Goal: Task Accomplishment & Management: Manage account settings

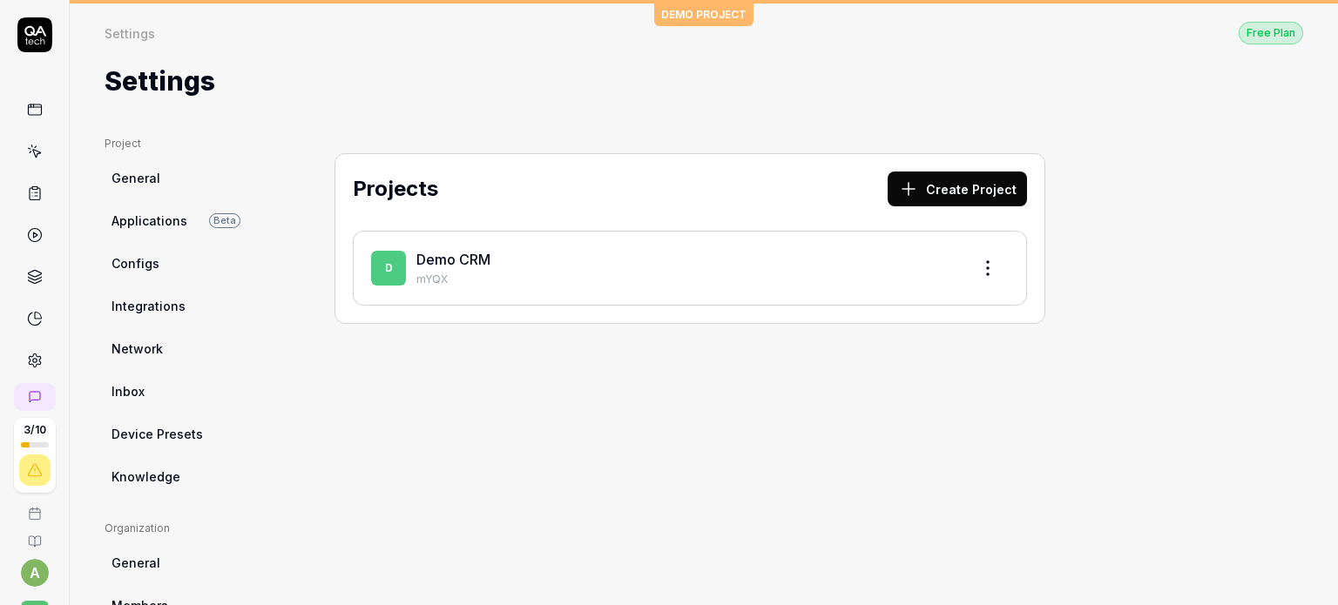
scroll to position [94, 0]
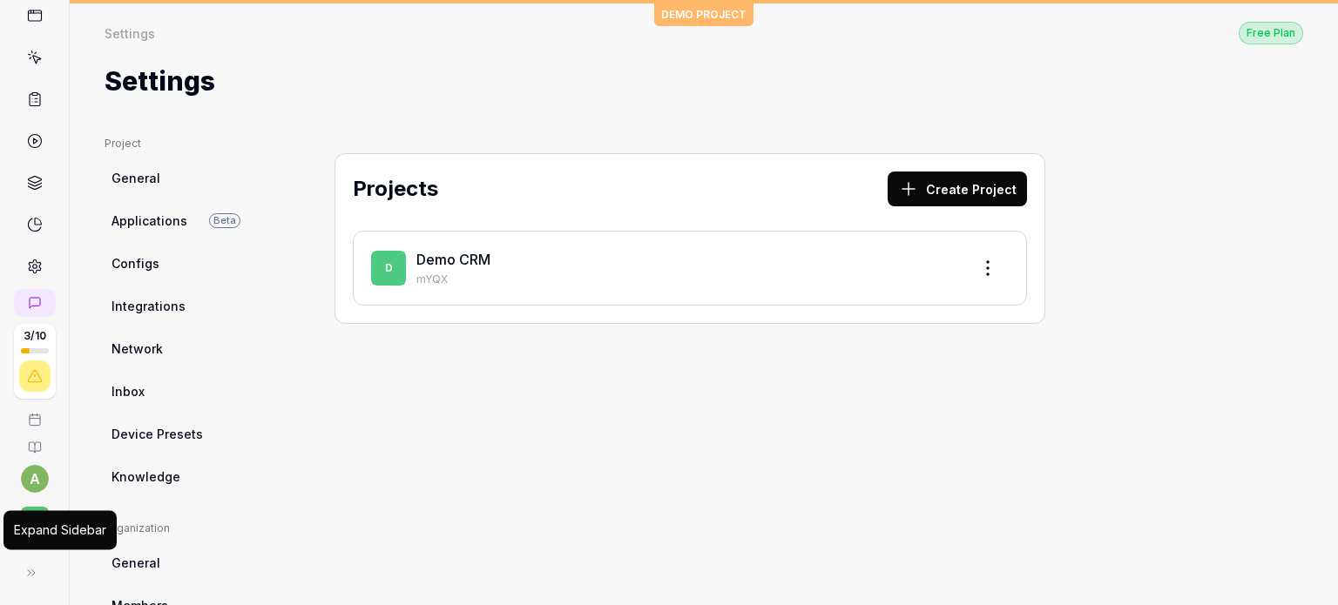
click at [27, 567] on icon at bounding box center [31, 573] width 14 height 14
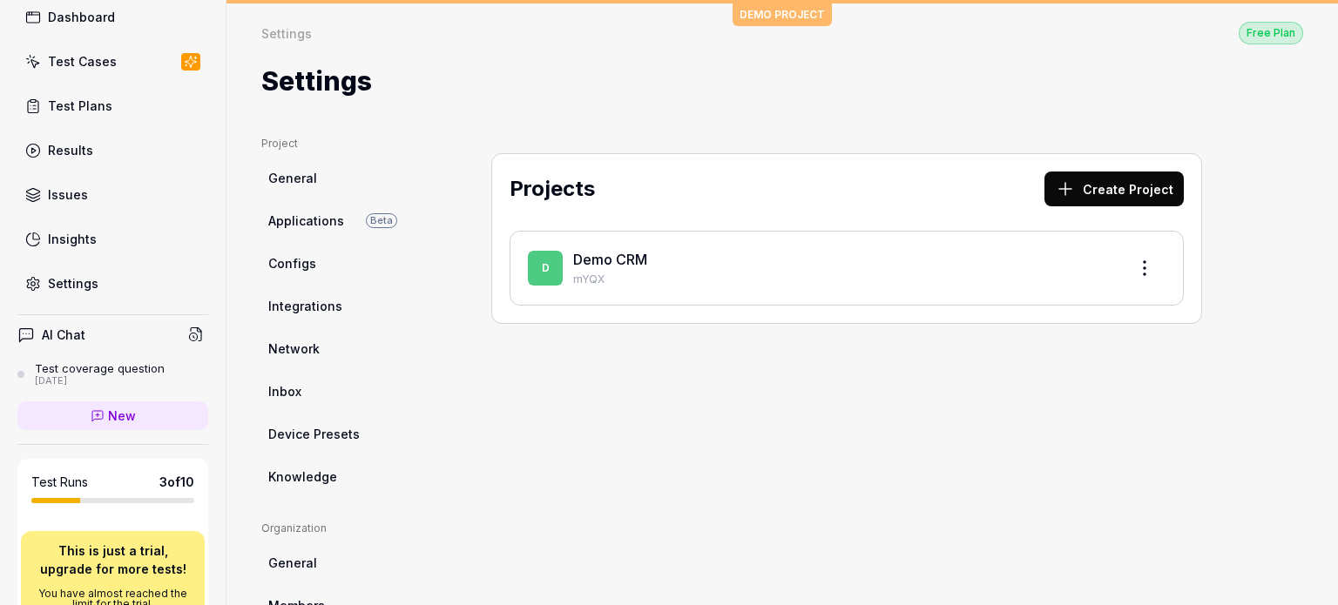
click at [74, 274] on div "Settings" at bounding box center [73, 283] width 51 height 18
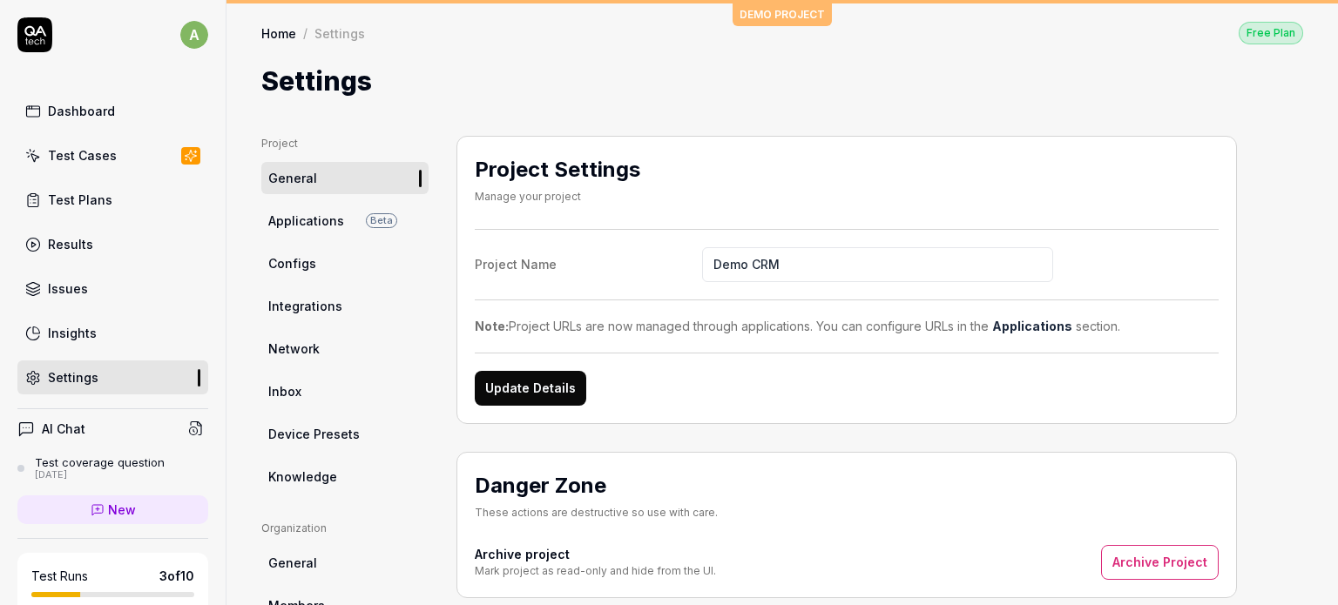
click at [315, 335] on link "Network" at bounding box center [344, 349] width 167 height 32
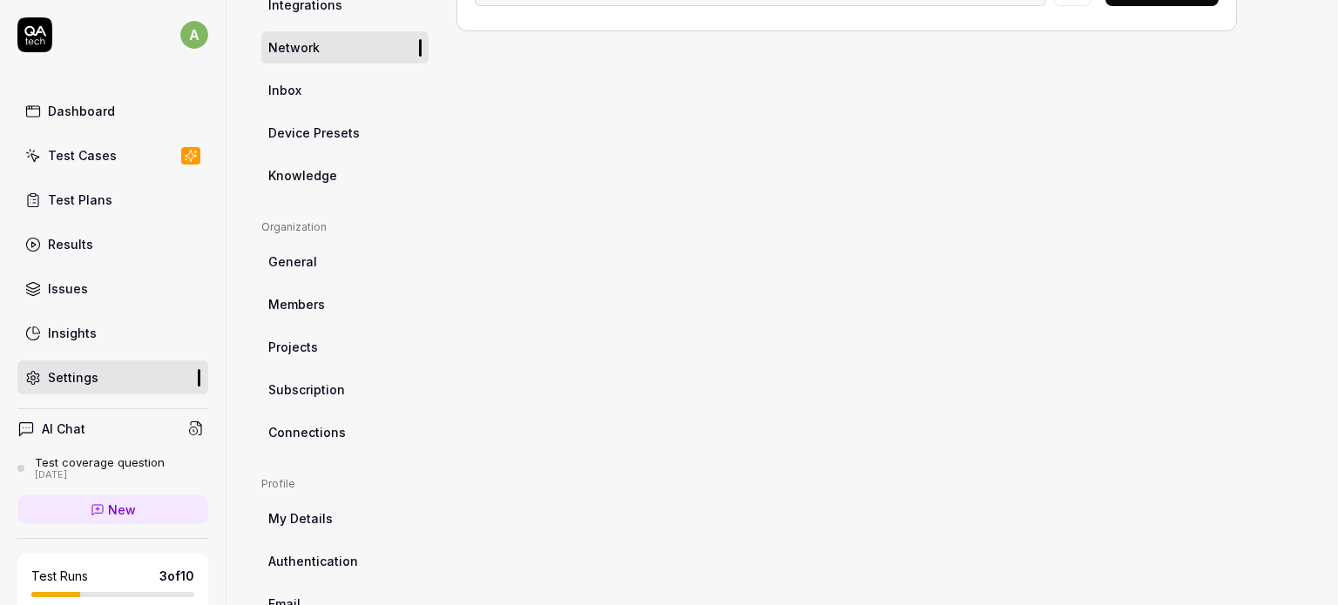
scroll to position [393, 0]
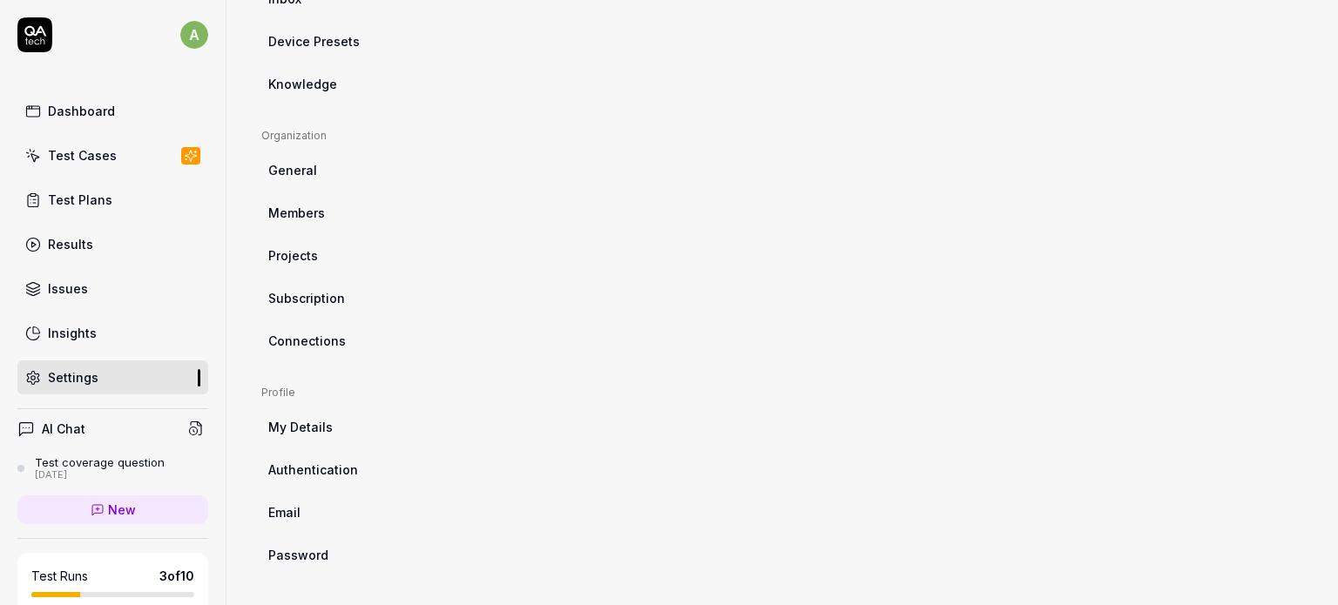
click at [276, 424] on span "My Details" at bounding box center [300, 427] width 64 height 18
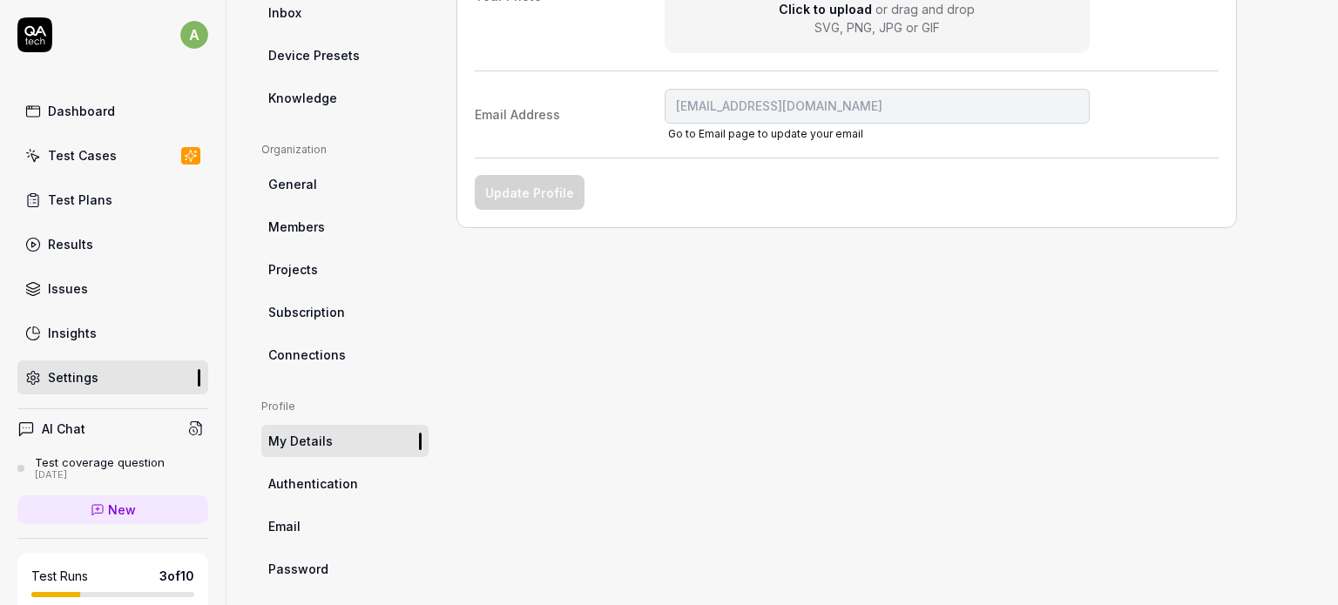
scroll to position [393, 0]
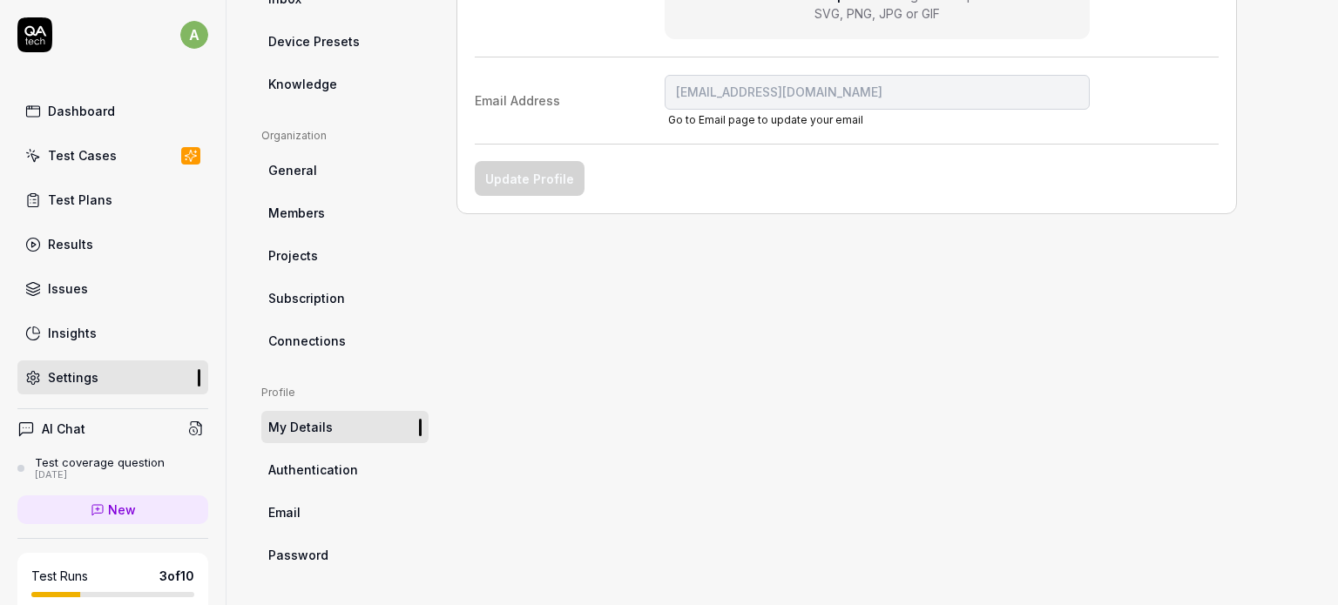
click at [281, 499] on link "Email" at bounding box center [344, 513] width 167 height 32
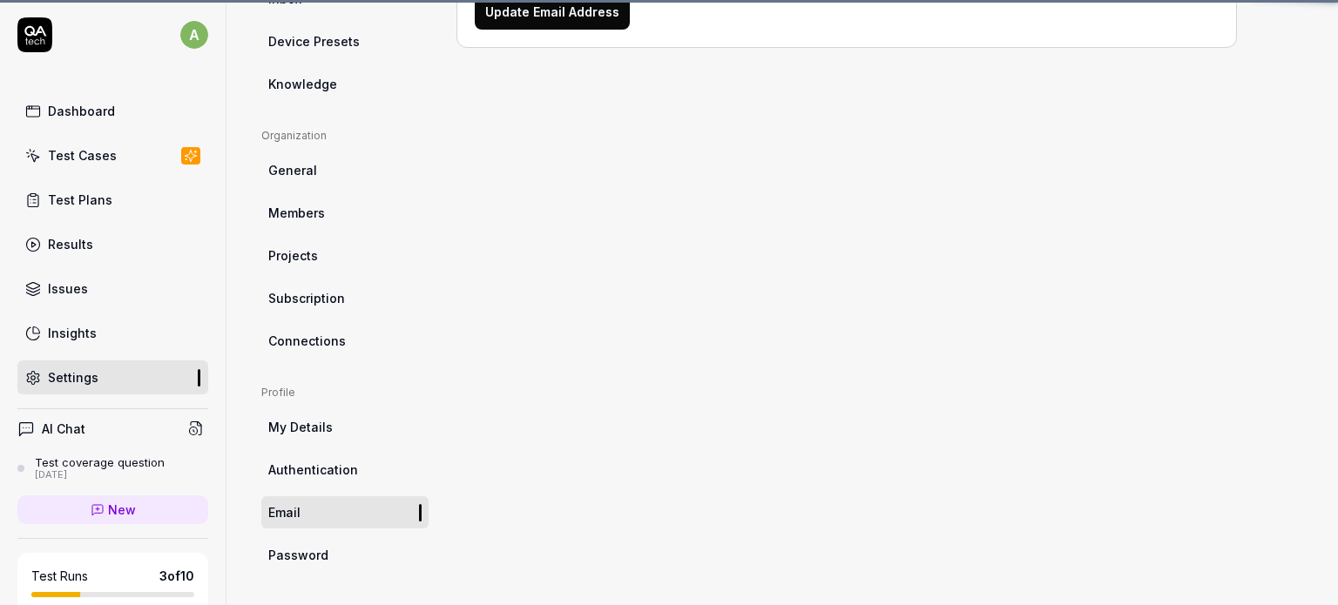
scroll to position [136, 0]
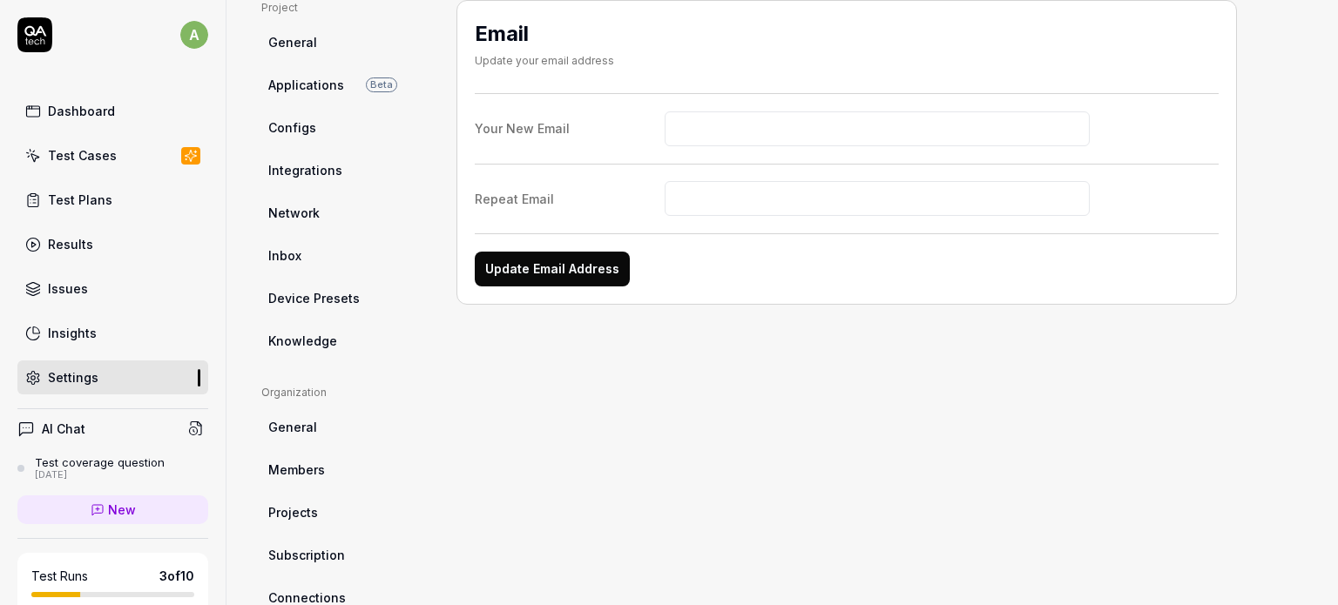
click at [324, 472] on link "Members" at bounding box center [344, 470] width 167 height 32
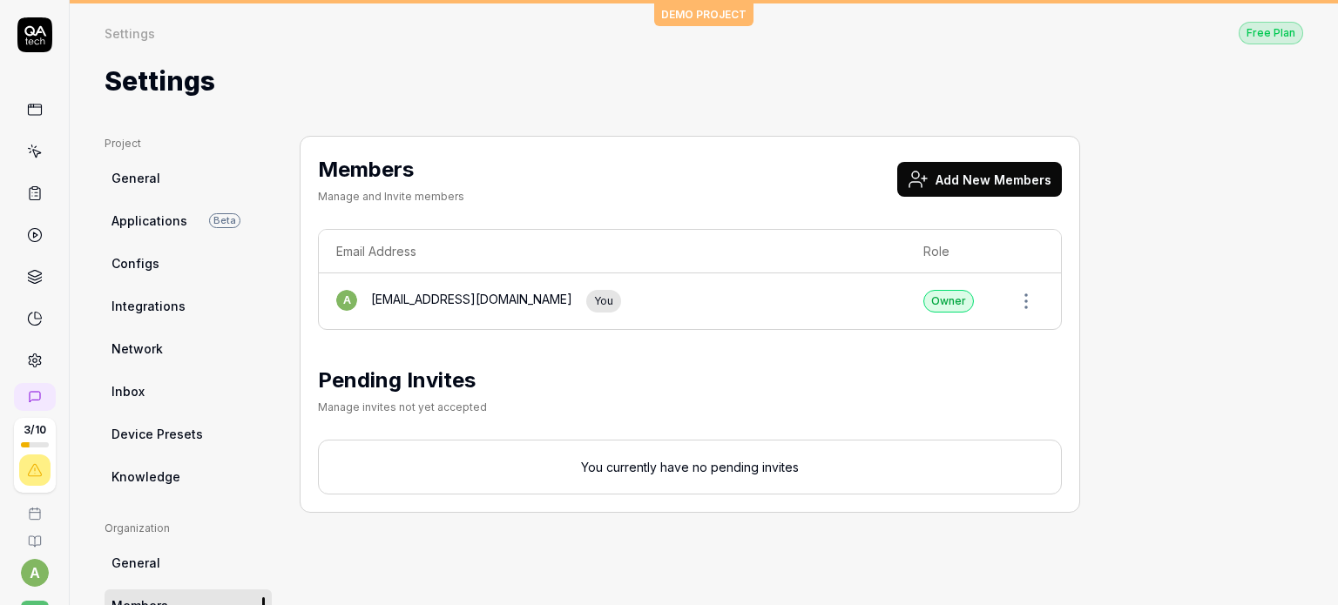
click at [180, 184] on link "General" at bounding box center [188, 178] width 167 height 32
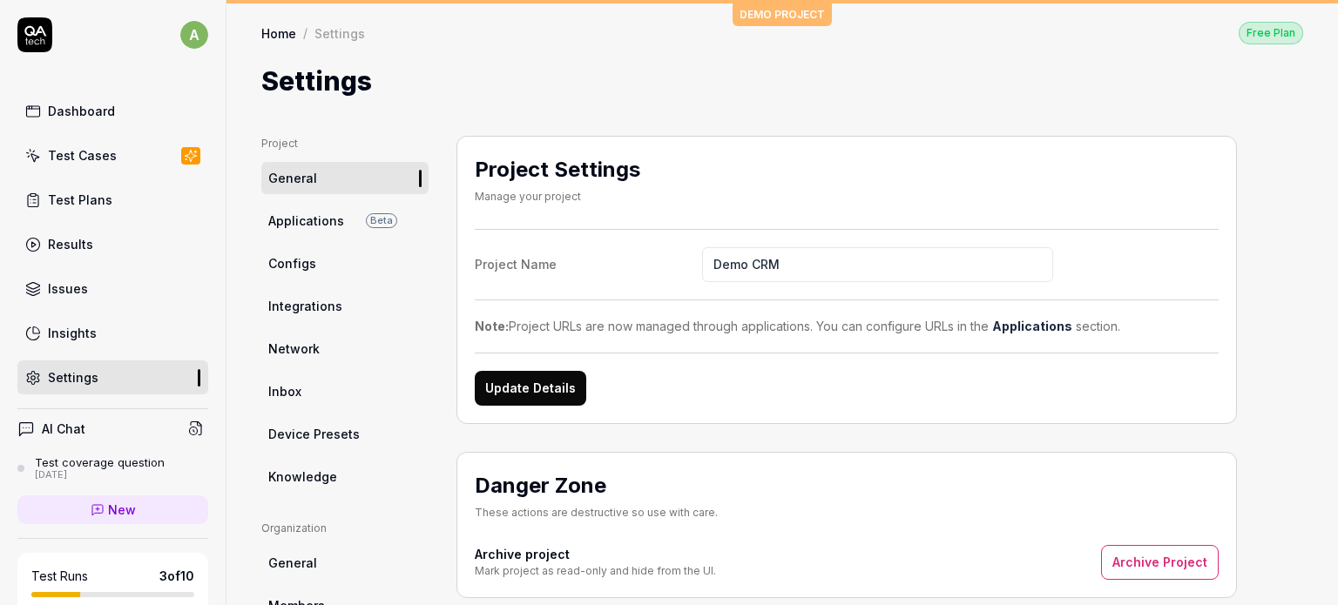
click at [287, 259] on span "Configs" at bounding box center [292, 263] width 48 height 18
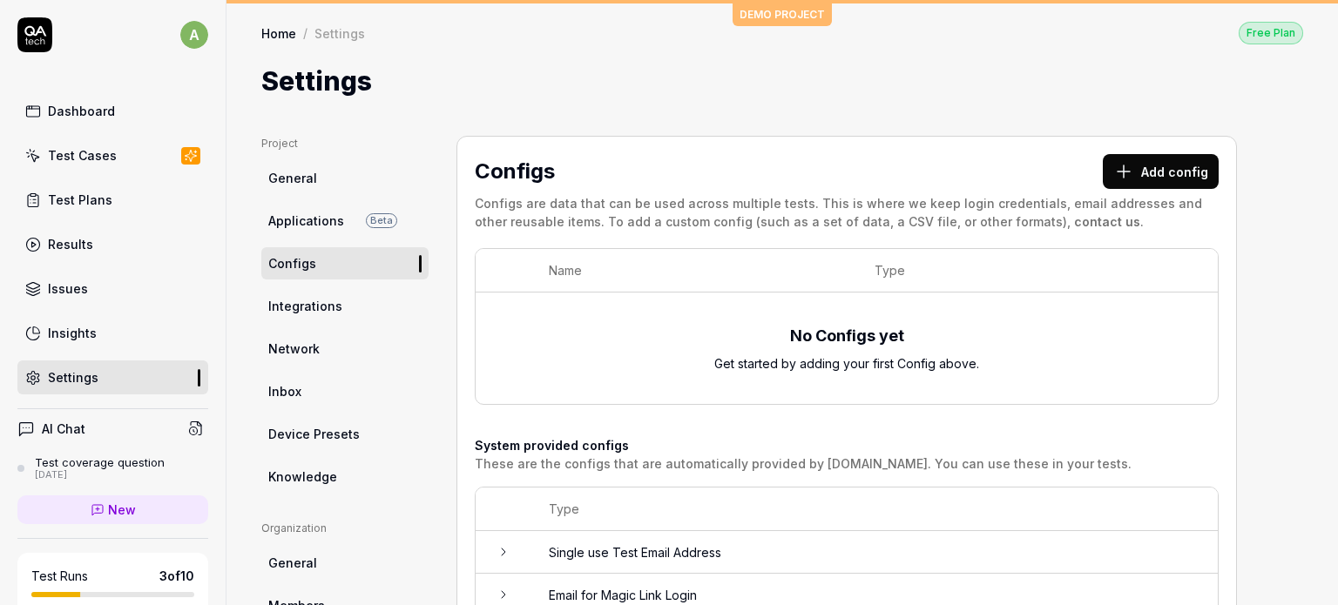
click at [352, 342] on link "Network" at bounding box center [344, 349] width 167 height 32
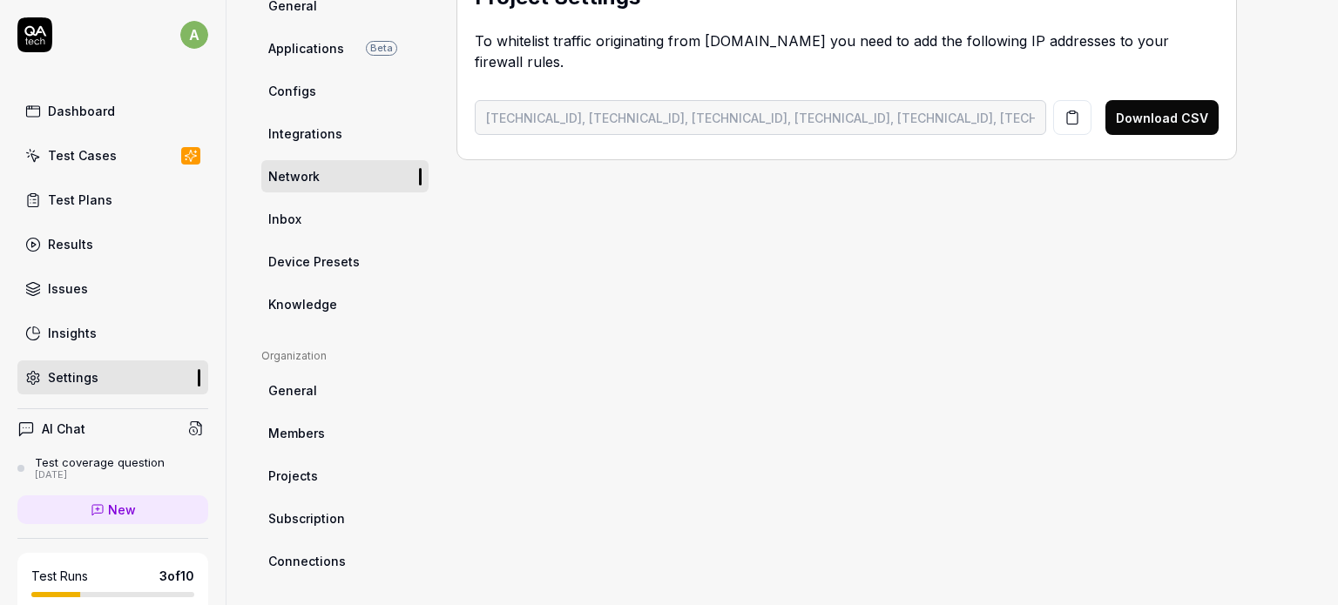
scroll to position [173, 0]
click at [360, 202] on link "Inbox" at bounding box center [344, 218] width 167 height 32
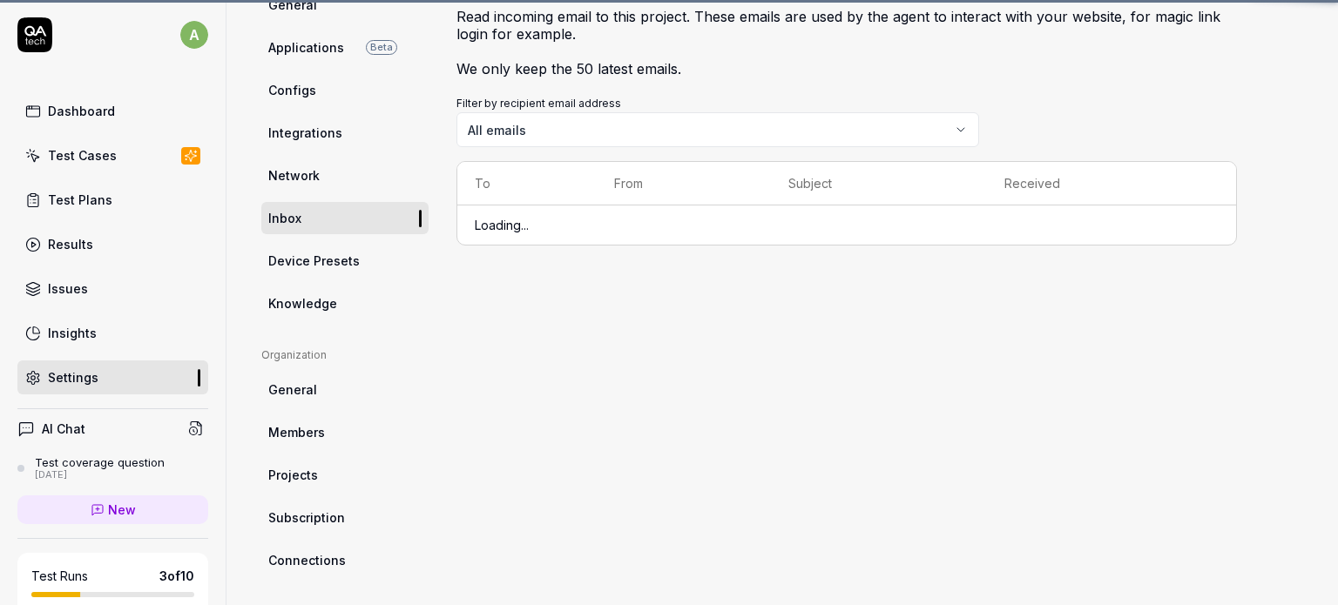
scroll to position [136, 0]
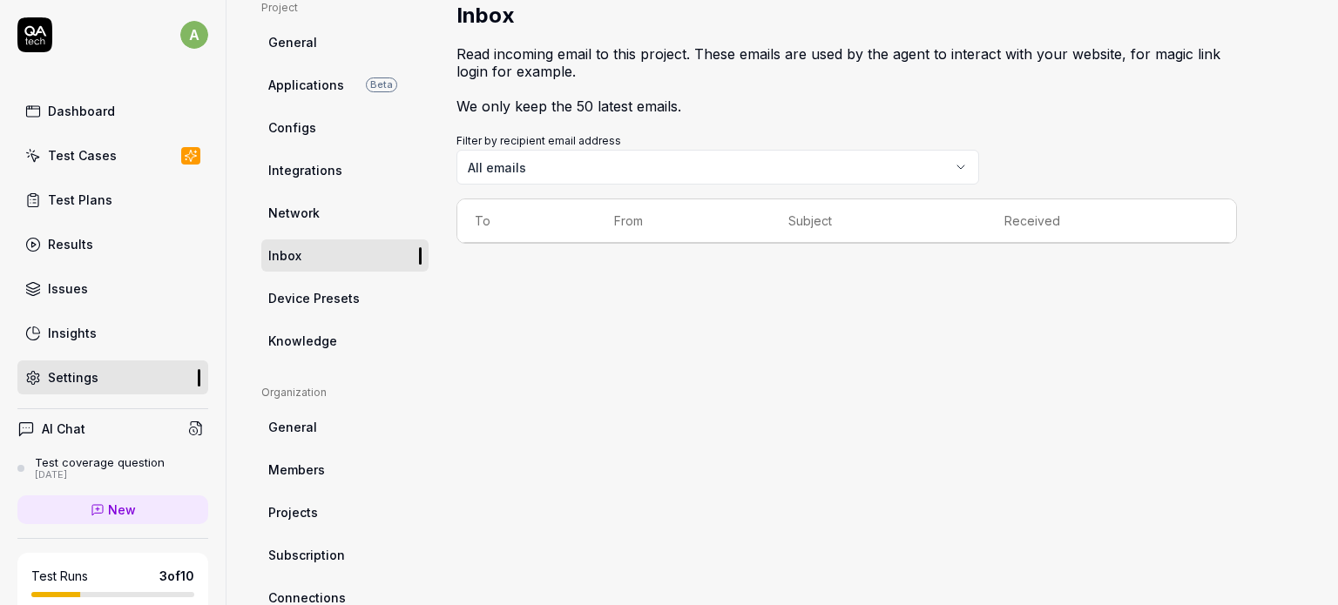
click at [384, 320] on ul "Project General Applications Beta Configs Integrations Network Inbox Device Pre…" at bounding box center [344, 178] width 167 height 357
click at [385, 309] on link "Device Presets" at bounding box center [344, 298] width 167 height 32
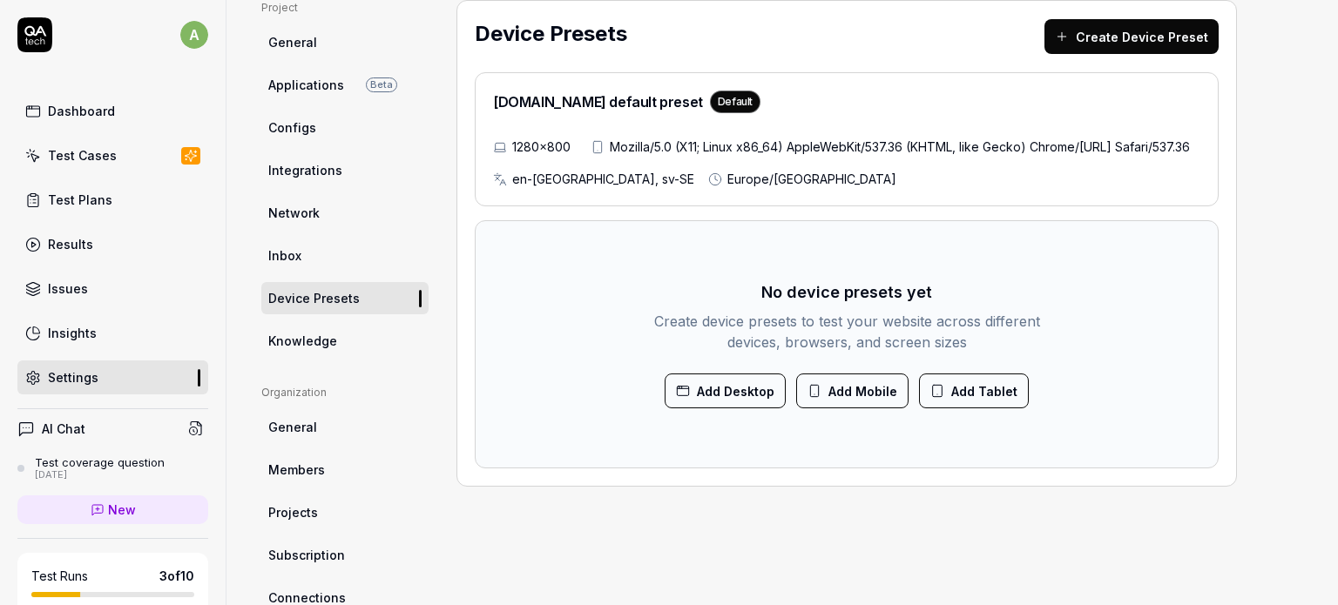
click at [369, 335] on link "Knowledge" at bounding box center [344, 341] width 167 height 32
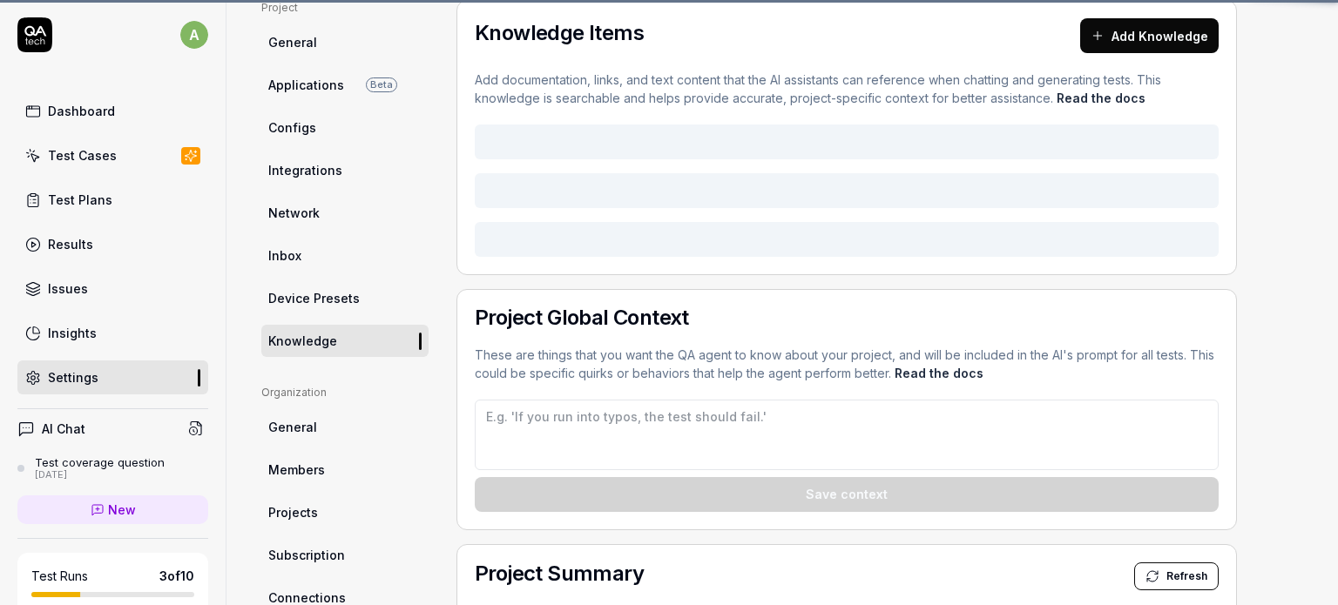
type textarea "*"
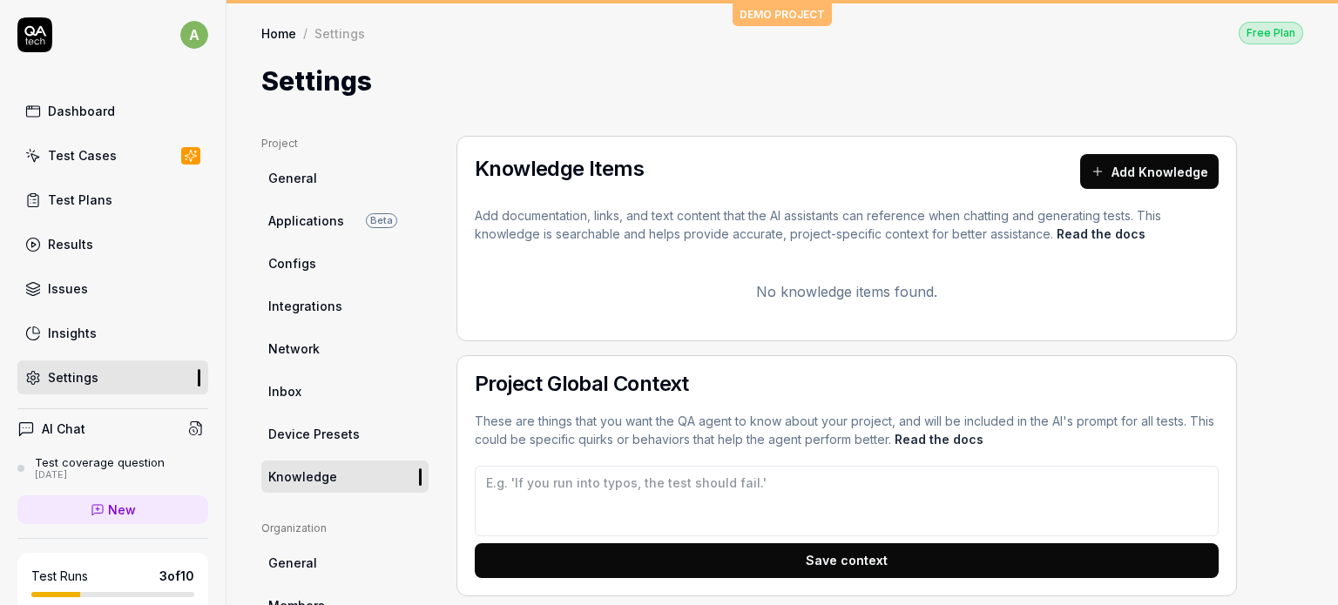
click at [307, 170] on span "General" at bounding box center [292, 178] width 49 height 18
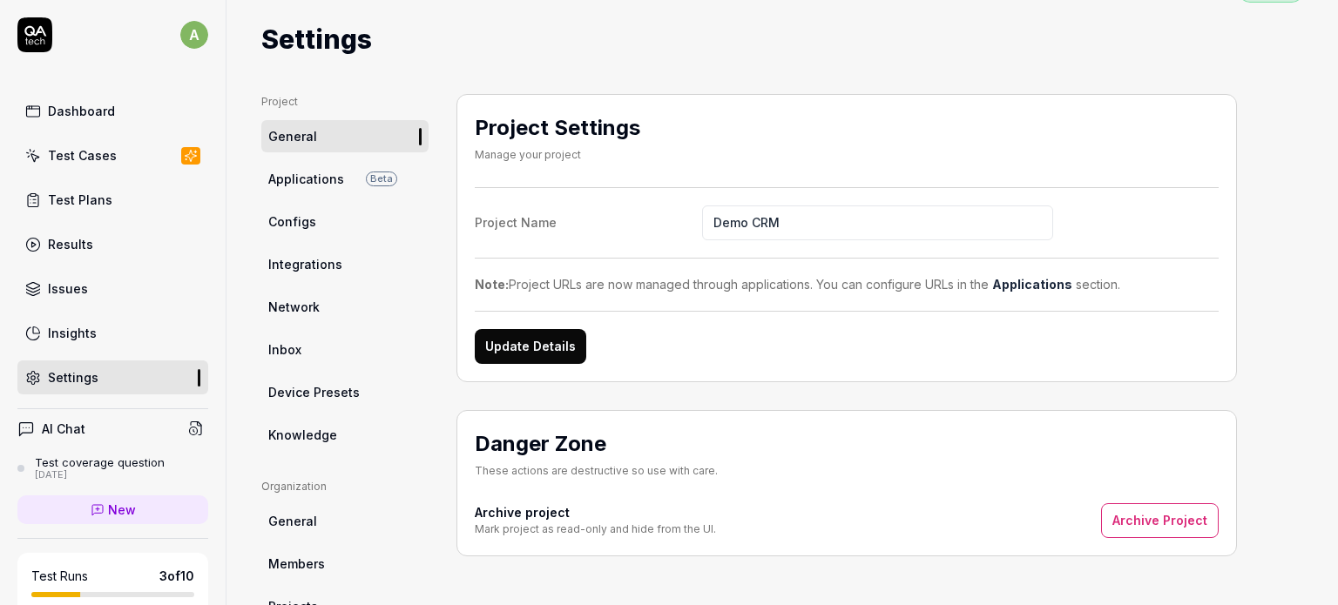
scroll to position [44, 0]
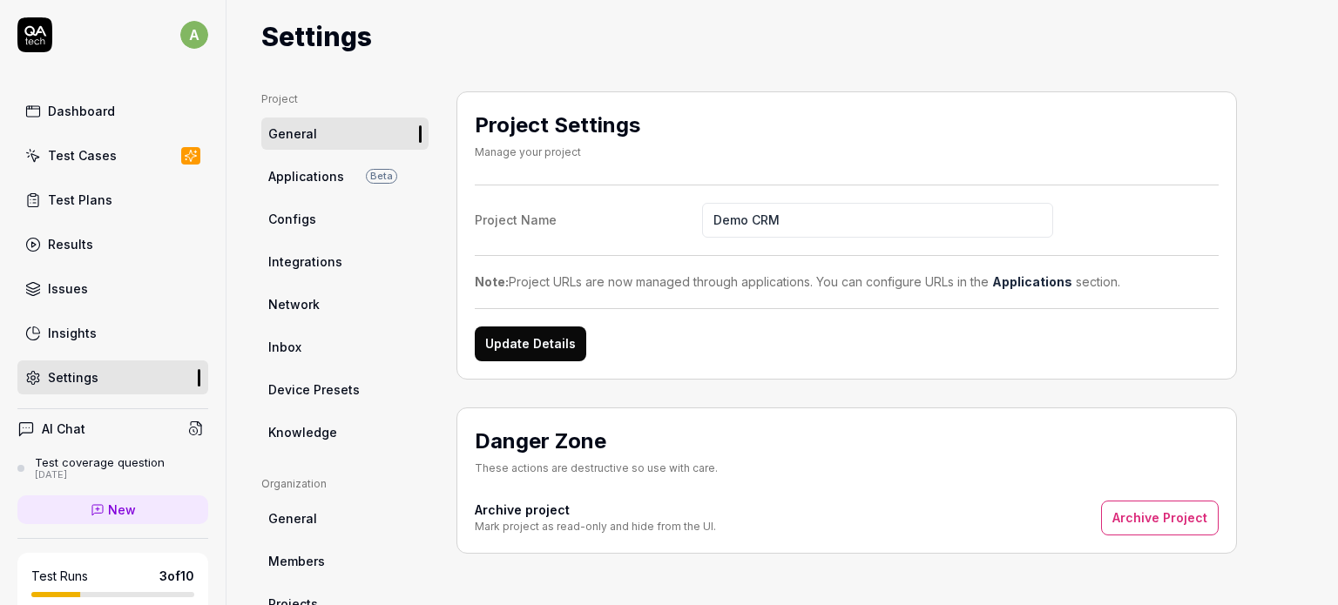
click at [34, 40] on icon at bounding box center [34, 34] width 35 height 35
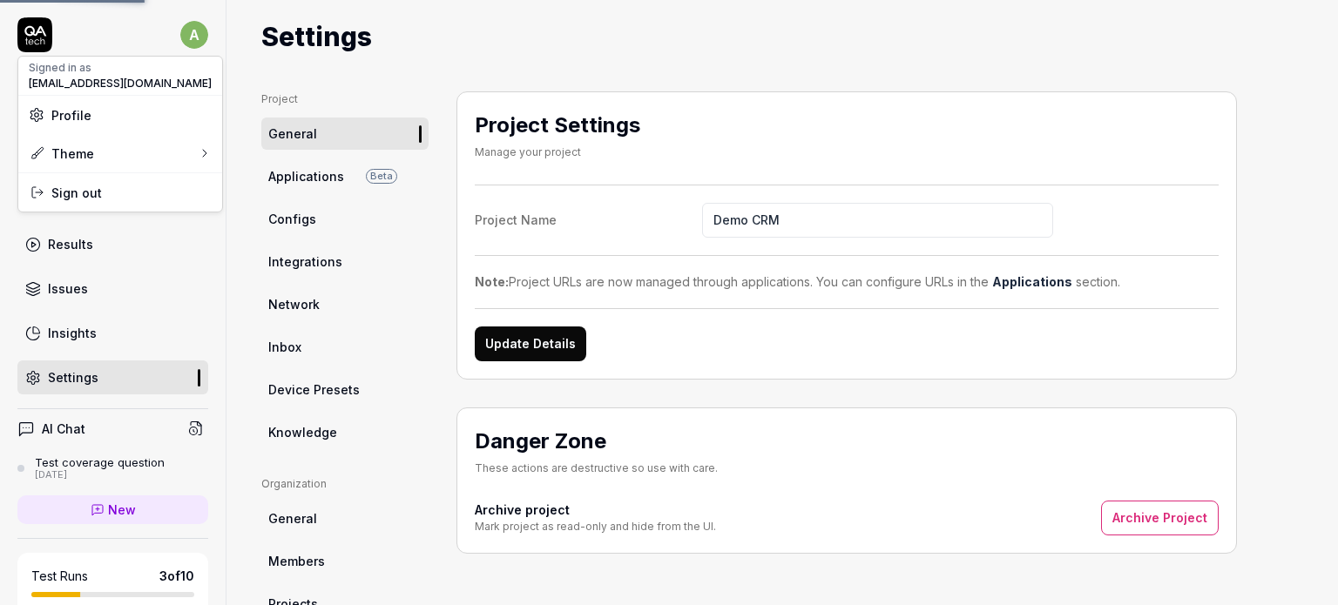
click at [190, 30] on html "a Dashboard Test Cases Test Plans Results Issues Insights Settings AI Chat Test…" at bounding box center [669, 302] width 1338 height 605
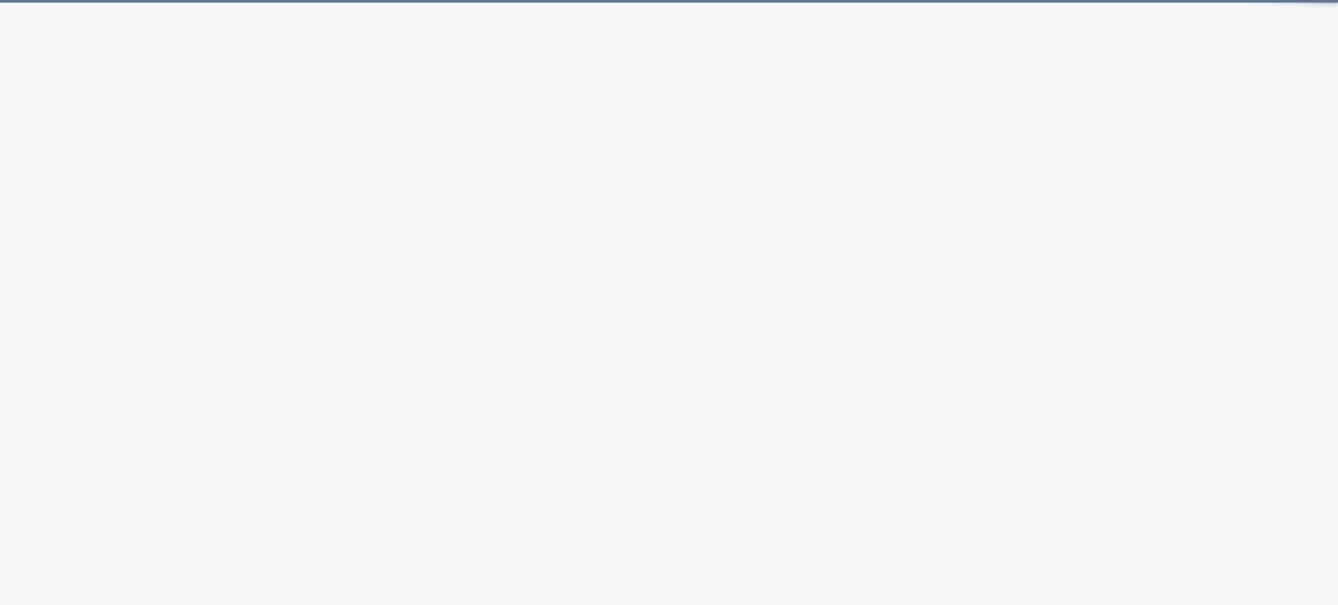
click at [190, 0] on html "*" at bounding box center [669, 0] width 1338 height 0
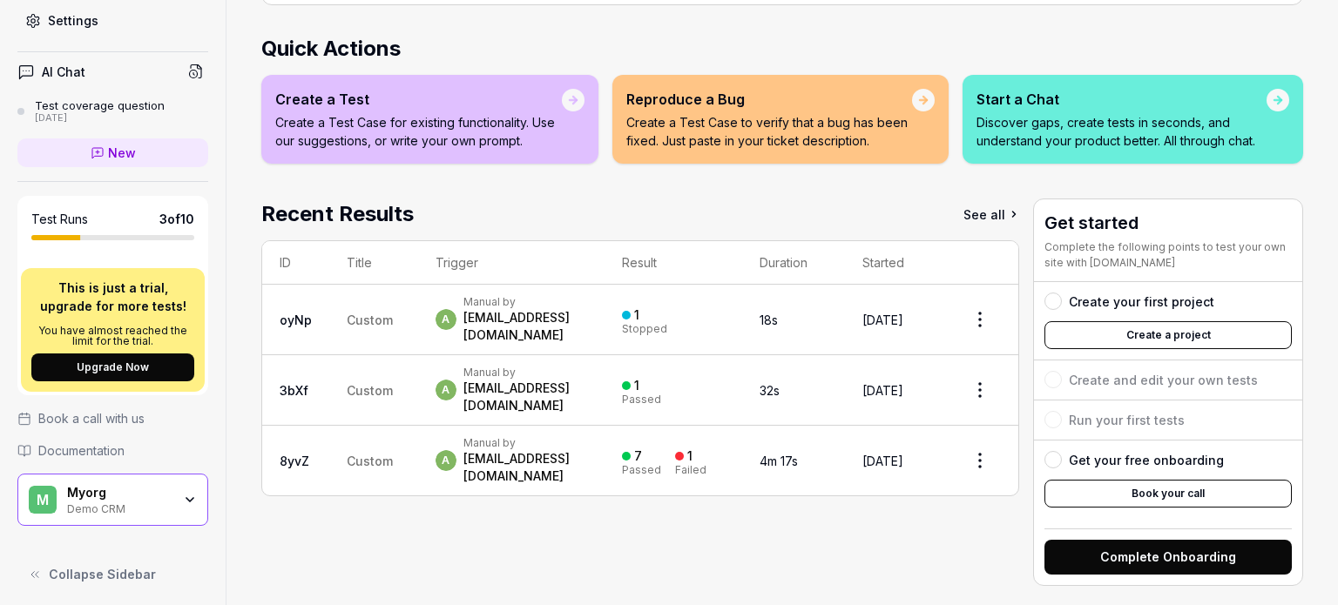
scroll to position [358, 0]
click at [132, 508] on div "Demo CRM" at bounding box center [119, 507] width 105 height 14
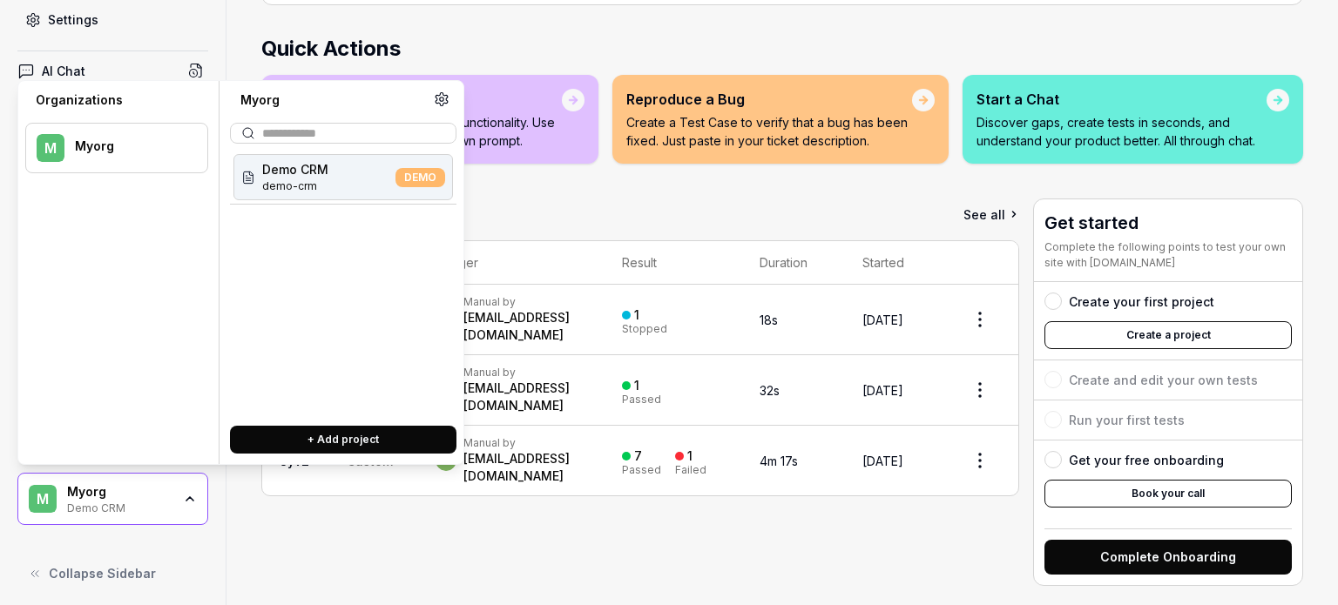
click at [373, 428] on button "+ Add project" at bounding box center [343, 440] width 226 height 28
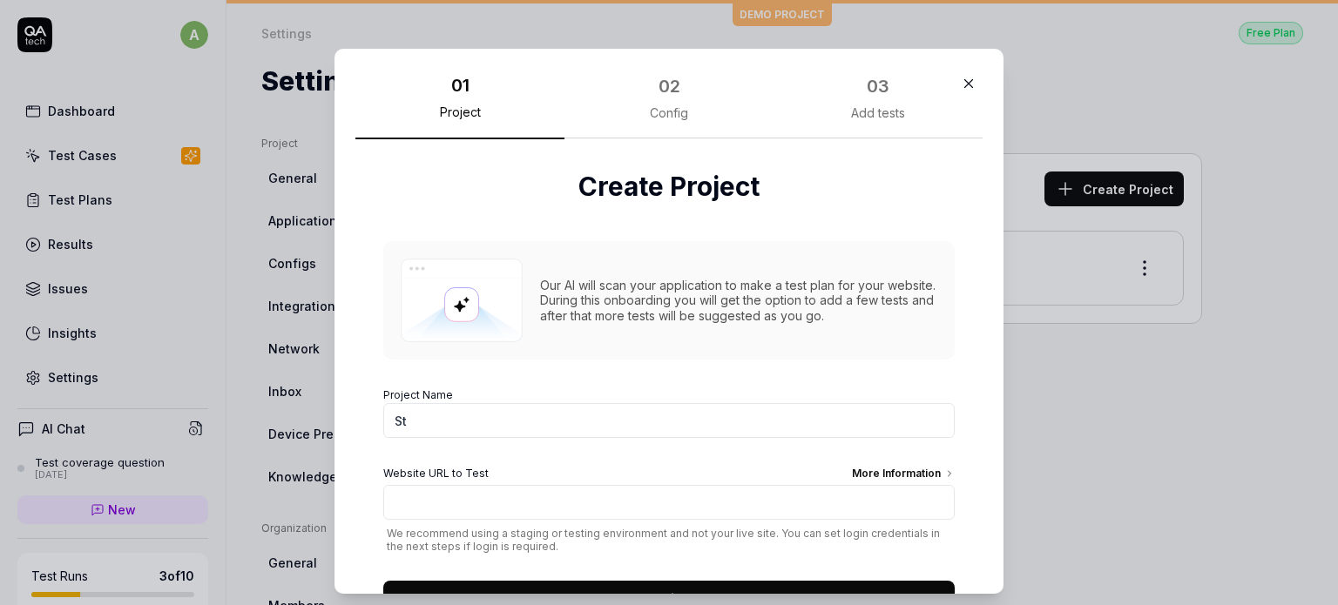
type input "S"
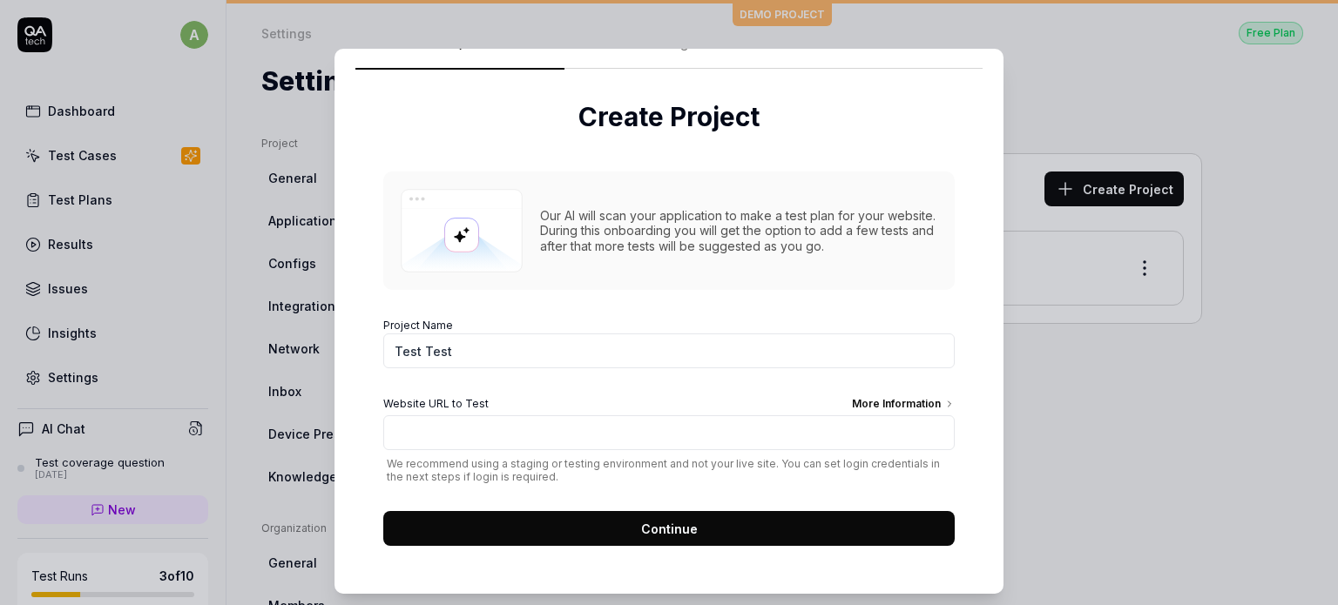
type input "Test Test"
click at [679, 515] on button "Continue" at bounding box center [668, 528] width 571 height 35
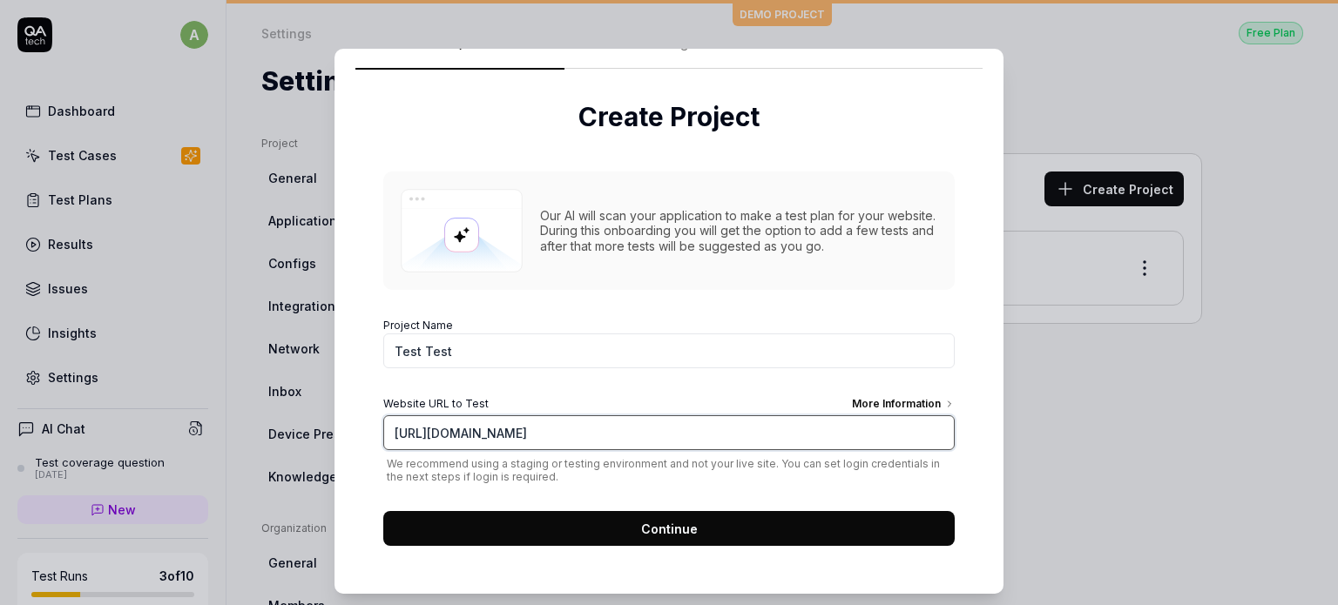
type input "[URL][DOMAIN_NAME]"
click at [665, 524] on span "Continue" at bounding box center [669, 529] width 57 height 18
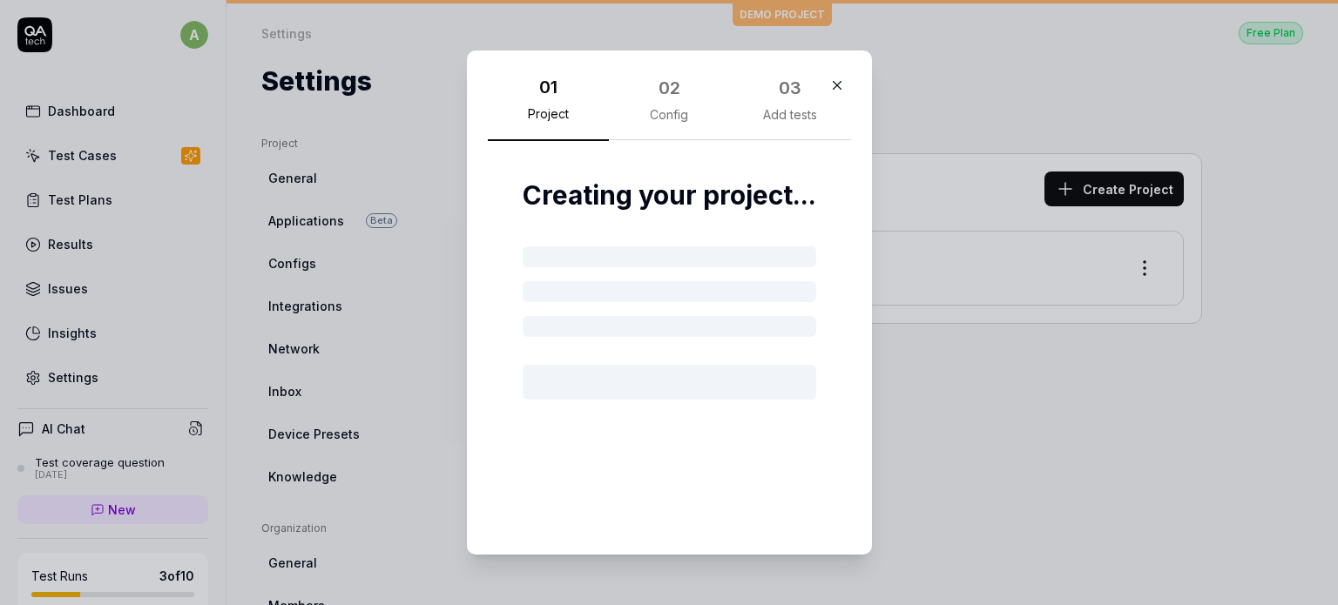
scroll to position [0, 0]
drag, startPoint x: 623, startPoint y: 370, endPoint x: 683, endPoint y: 231, distance: 151.8
click at [683, 231] on div "Creating your project..." at bounding box center [669, 337] width 363 height 393
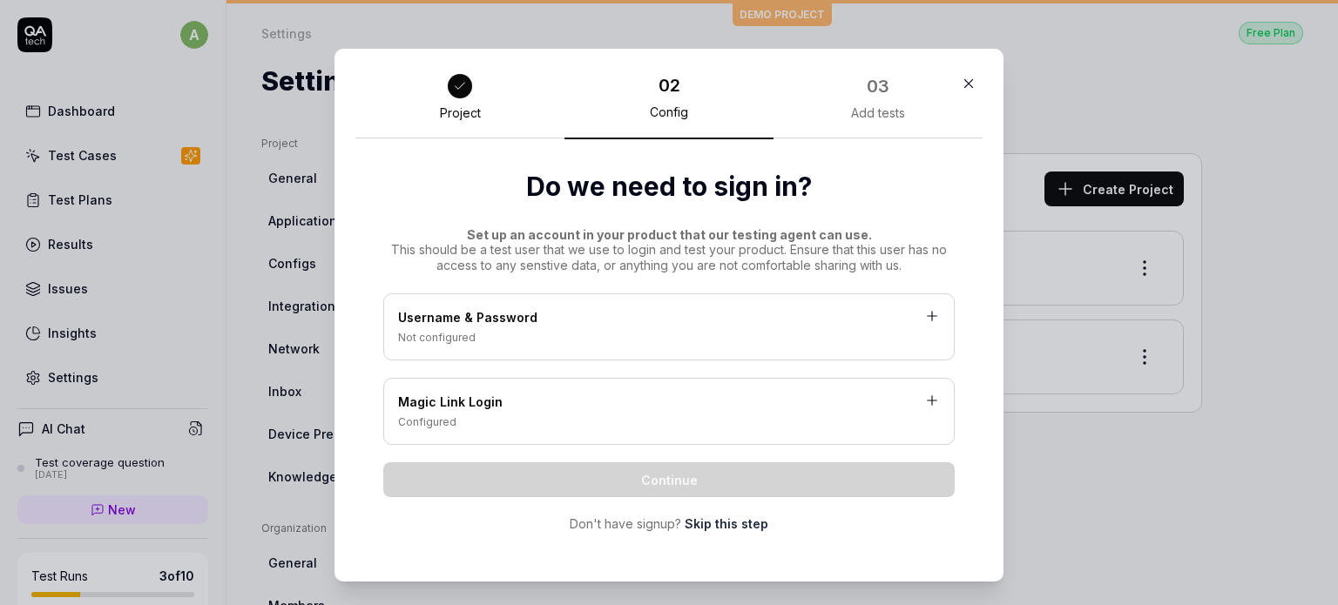
click at [655, 354] on div "Username & Password Not configured" at bounding box center [668, 327] width 571 height 67
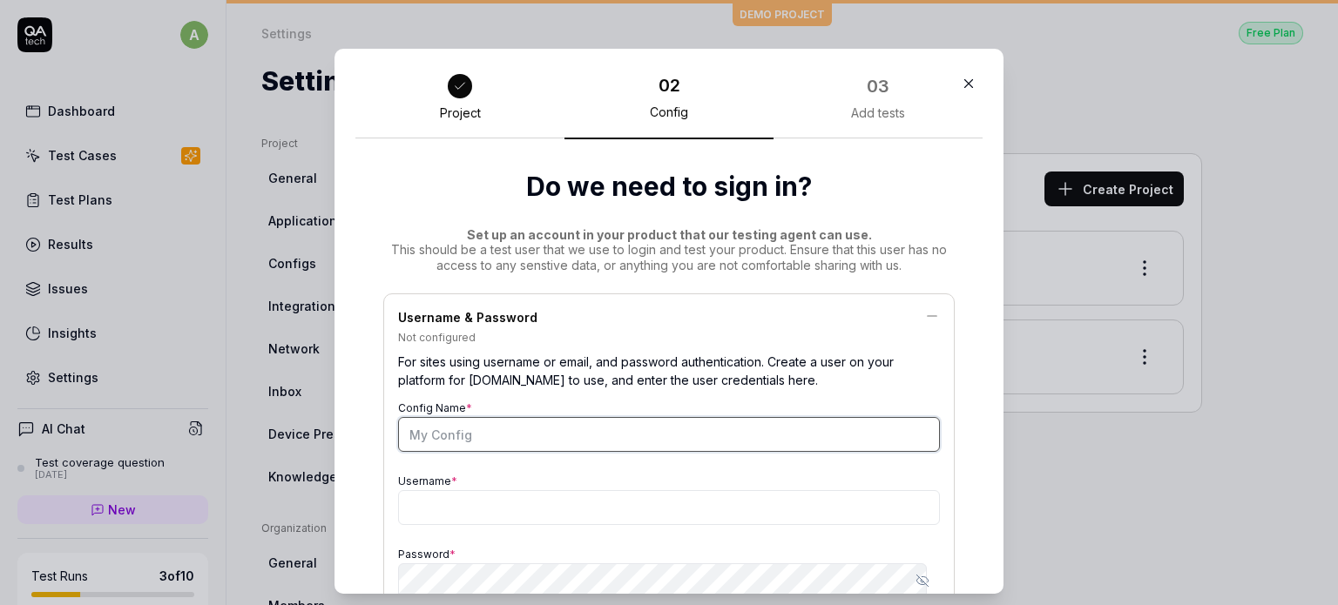
click at [540, 435] on input "Config Name *" at bounding box center [669, 434] width 542 height 35
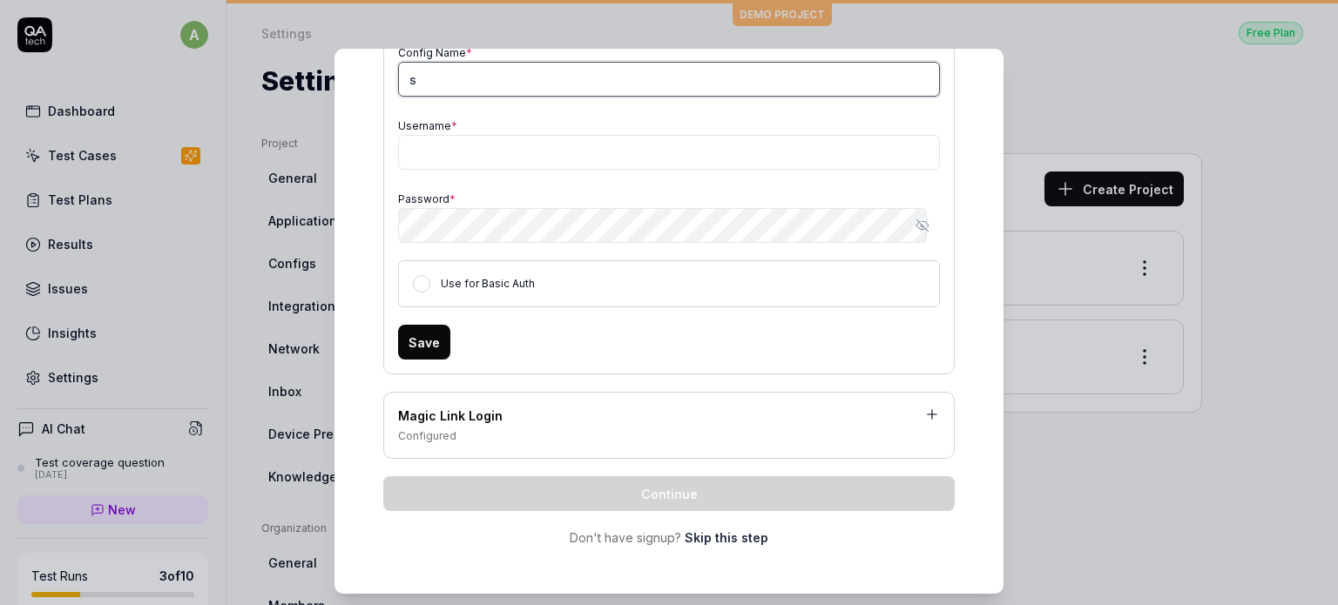
type input "s"
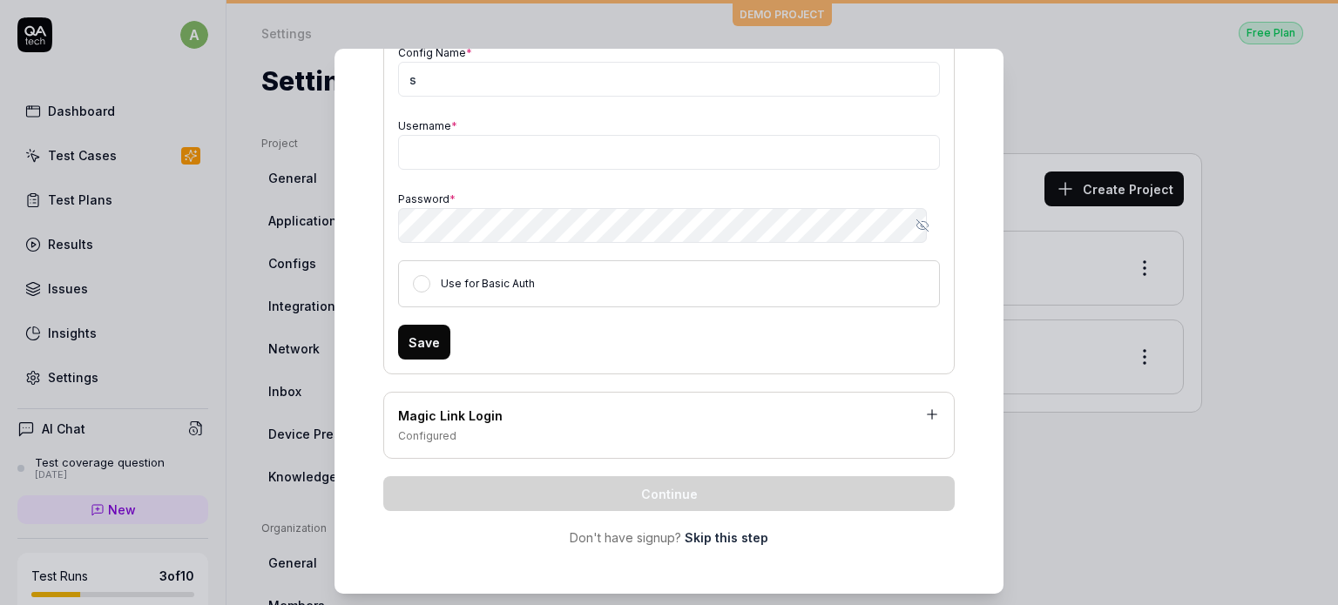
click at [711, 422] on div "Magic Link Login" at bounding box center [669, 418] width 542 height 22
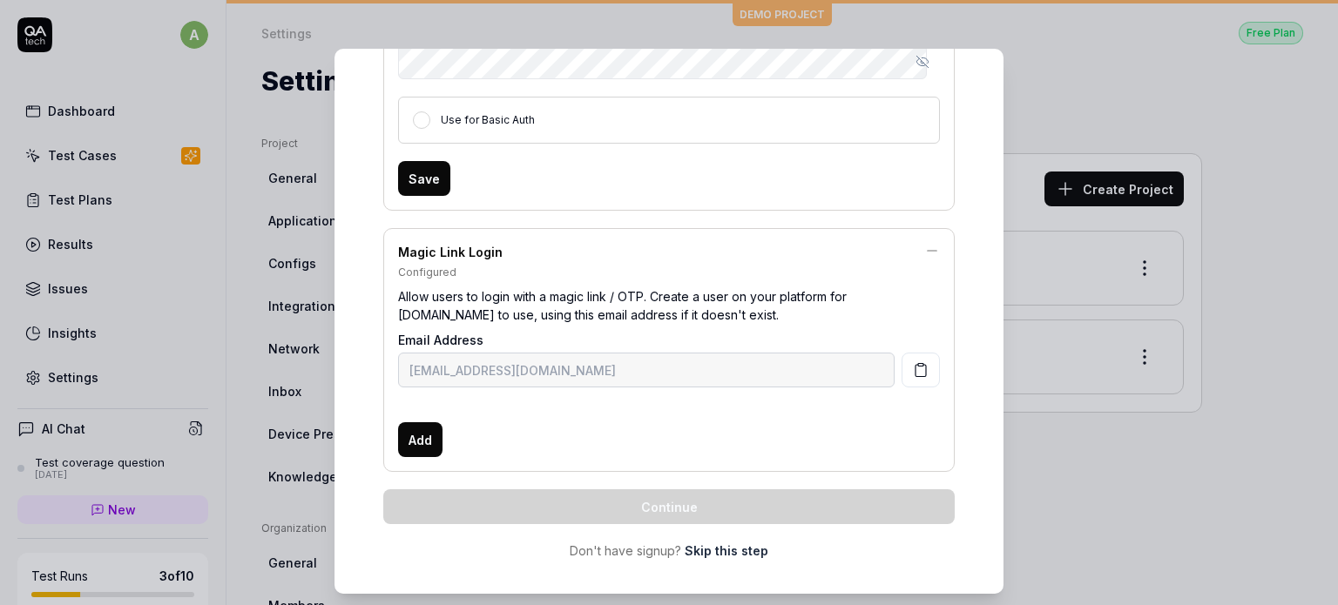
scroll to position [533, 0]
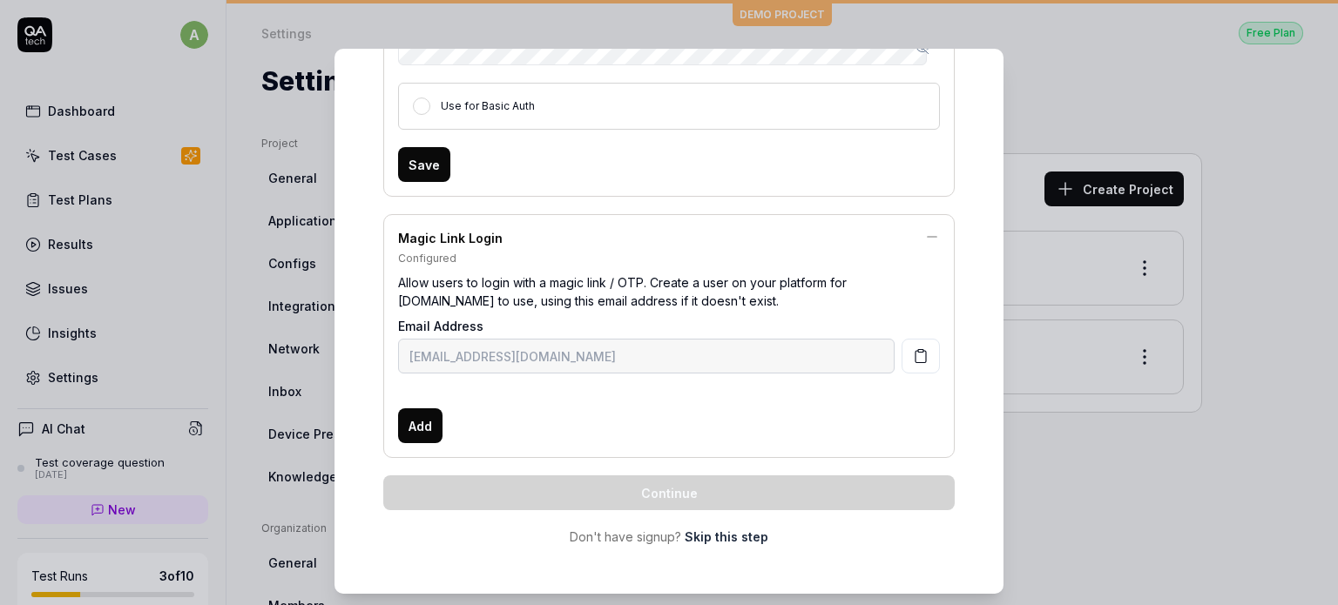
click at [707, 541] on link "Skip this step" at bounding box center [727, 537] width 84 height 18
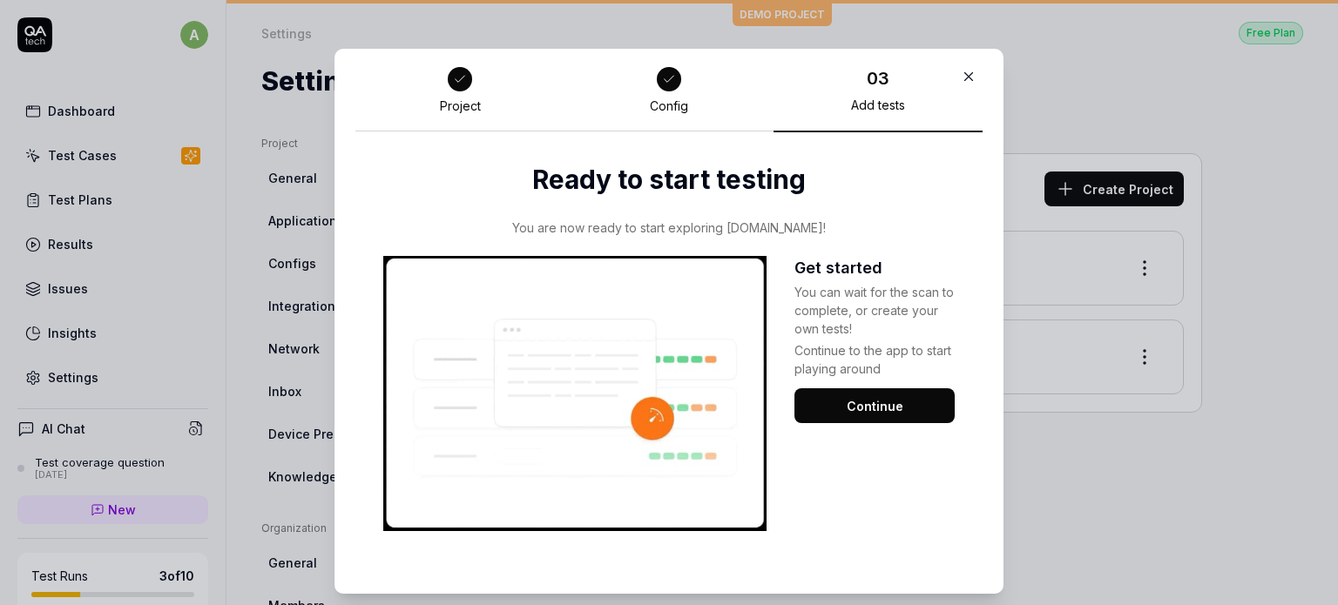
scroll to position [7, 0]
click at [864, 404] on button "Continue" at bounding box center [874, 406] width 160 height 35
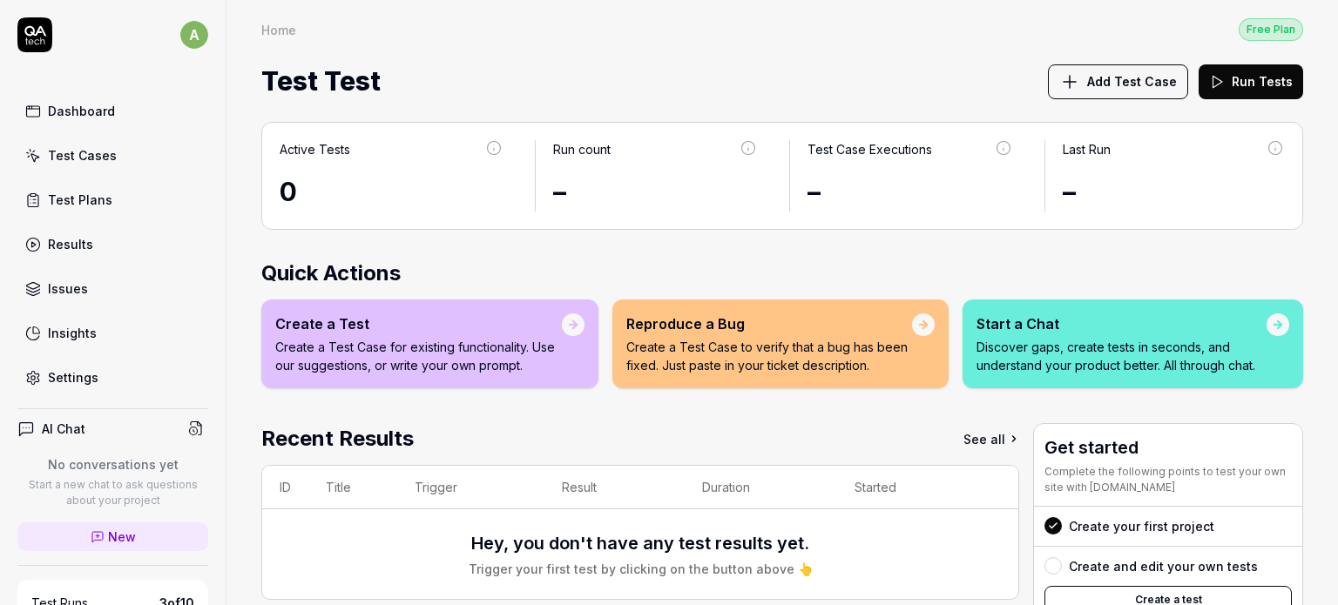
click at [94, 368] on div "Settings" at bounding box center [73, 377] width 51 height 18
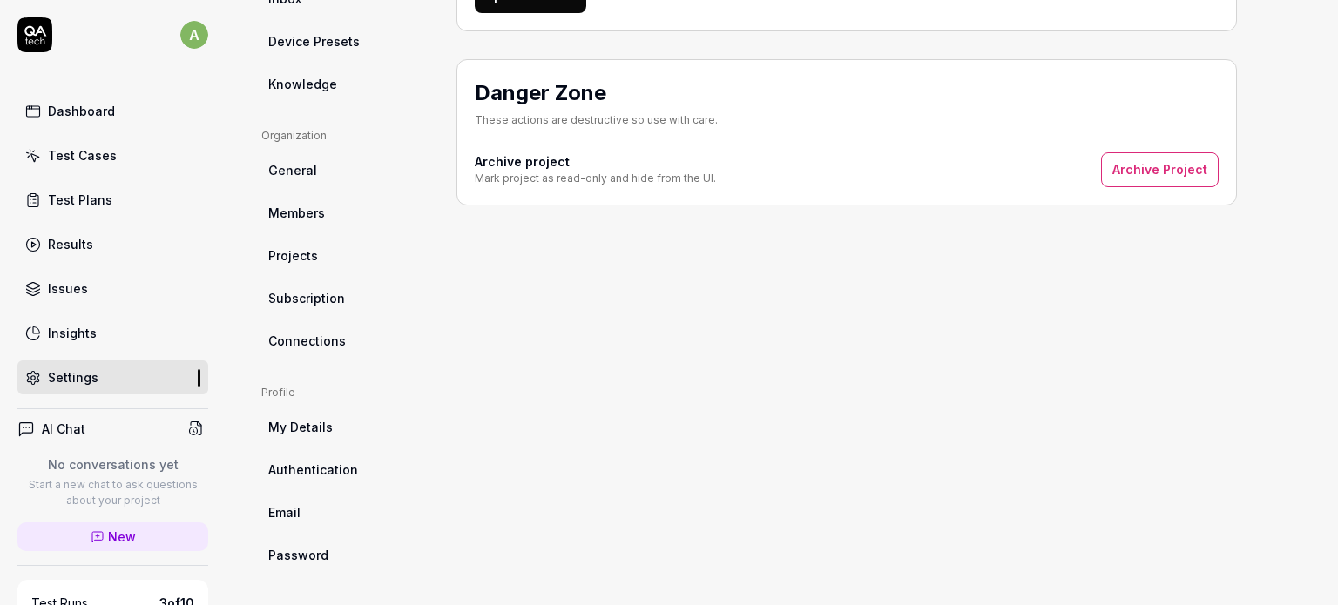
scroll to position [385, 0]
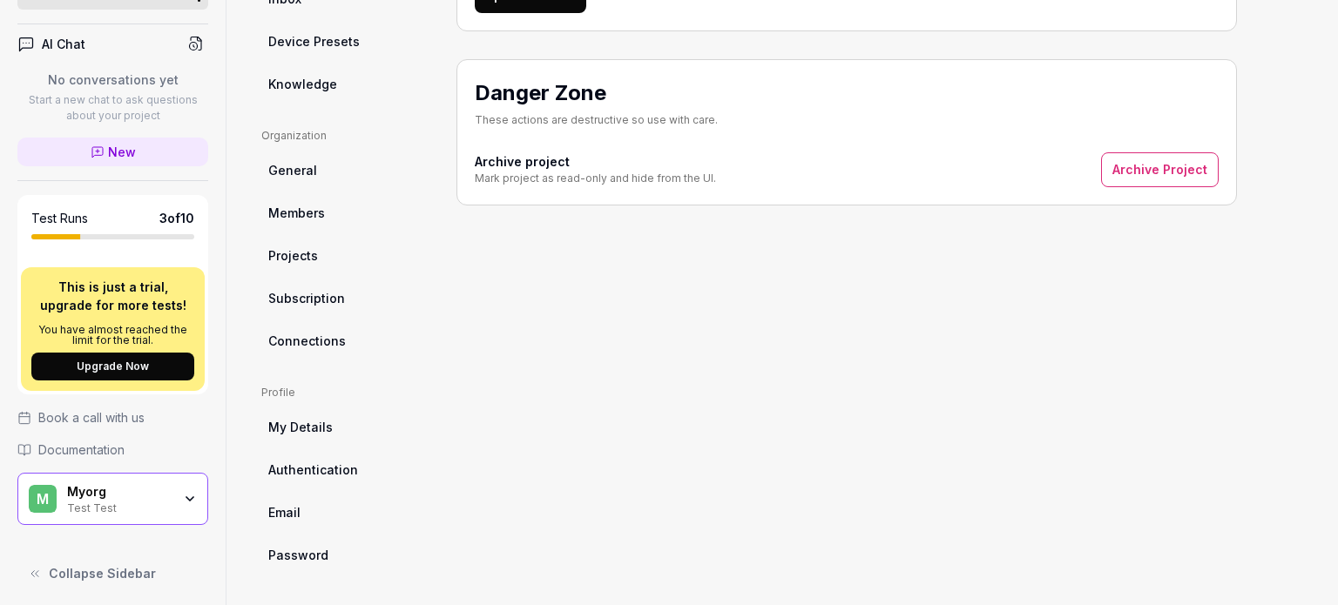
click at [122, 489] on div "Myorg" at bounding box center [119, 492] width 105 height 16
click at [592, 391] on div "Project Settings Manage your project Project Name Test Test Note: Project URLs …" at bounding box center [846, 157] width 781 height 828
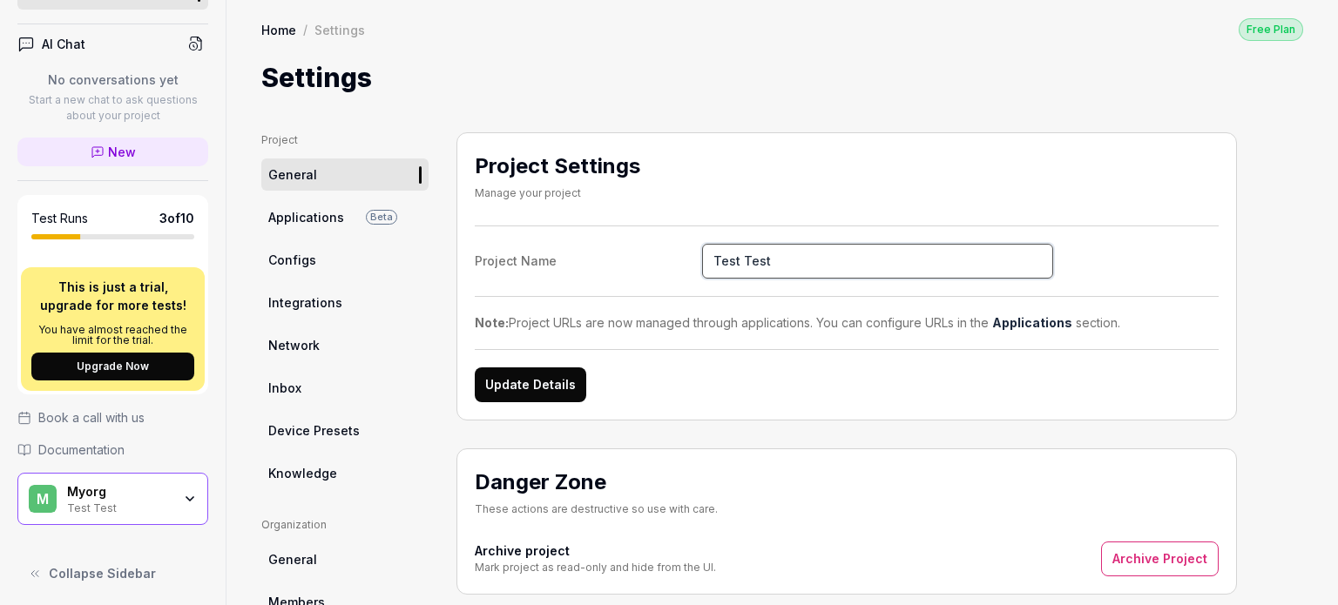
click at [763, 259] on input "Test Test" at bounding box center [877, 261] width 351 height 35
drag, startPoint x: 763, startPoint y: 259, endPoint x: 690, endPoint y: 257, distance: 73.2
click at [690, 257] on label "Project Name Test Test" at bounding box center [847, 261] width 744 height 35
click at [702, 257] on input "Test Test" at bounding box center [877, 261] width 351 height 35
click at [353, 262] on link "Configs" at bounding box center [344, 260] width 167 height 32
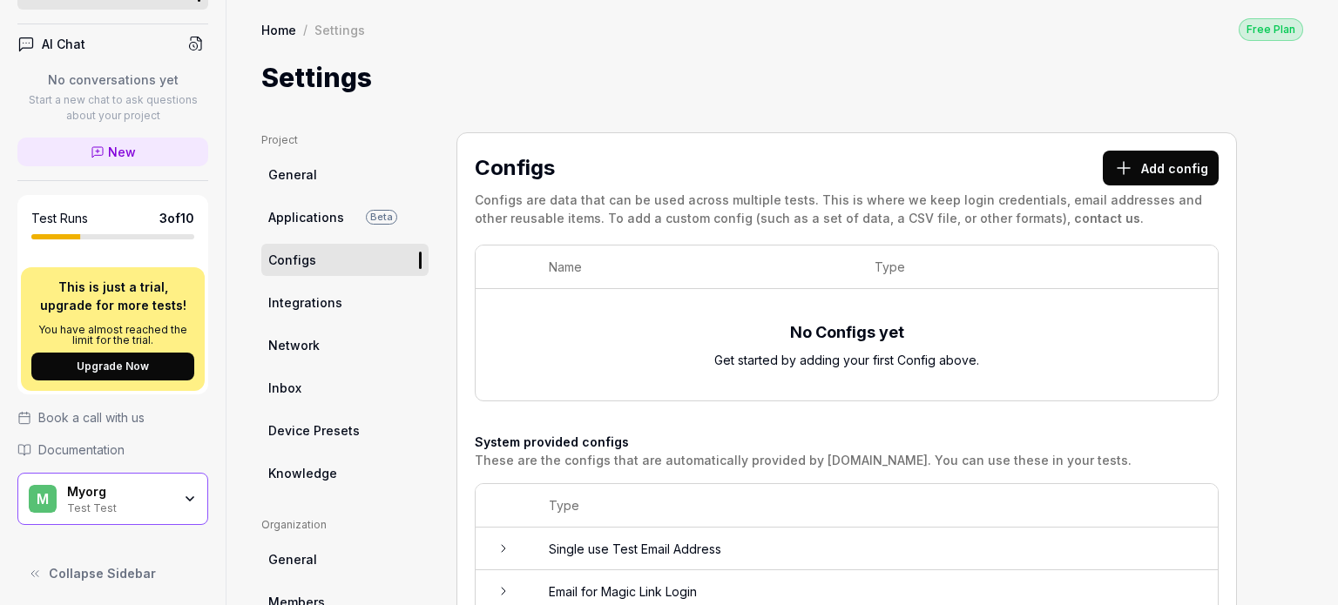
click at [324, 182] on link "General" at bounding box center [344, 175] width 167 height 32
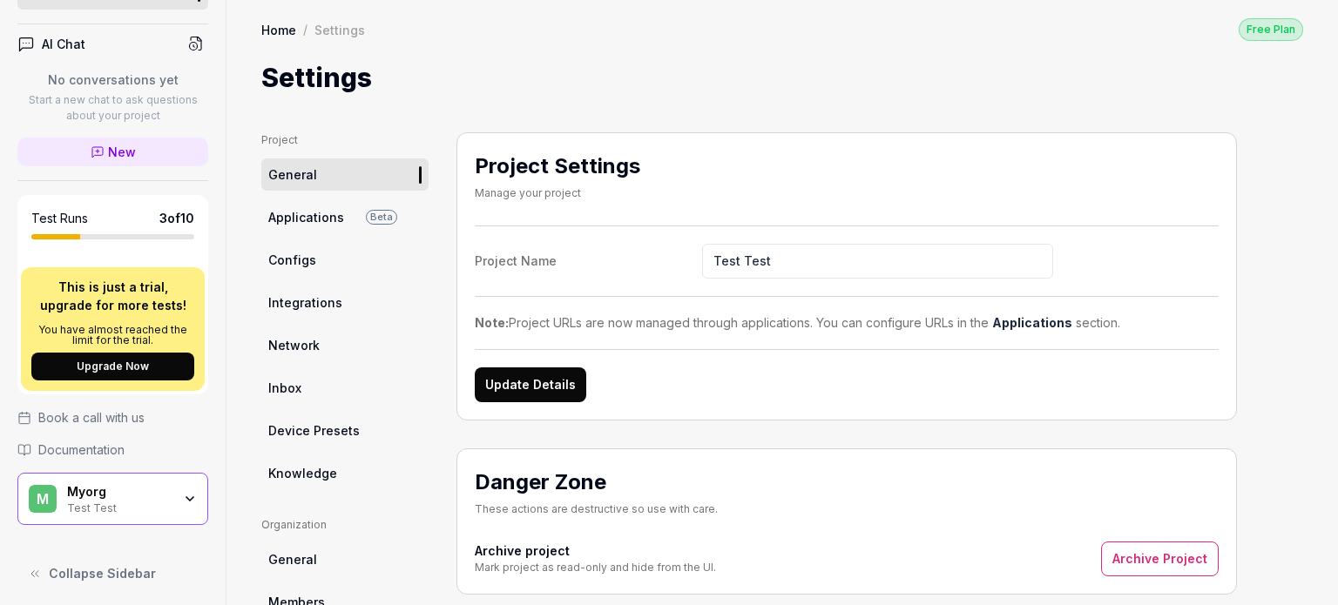
click at [1140, 201] on div "Project Settings Manage your project" at bounding box center [847, 179] width 744 height 57
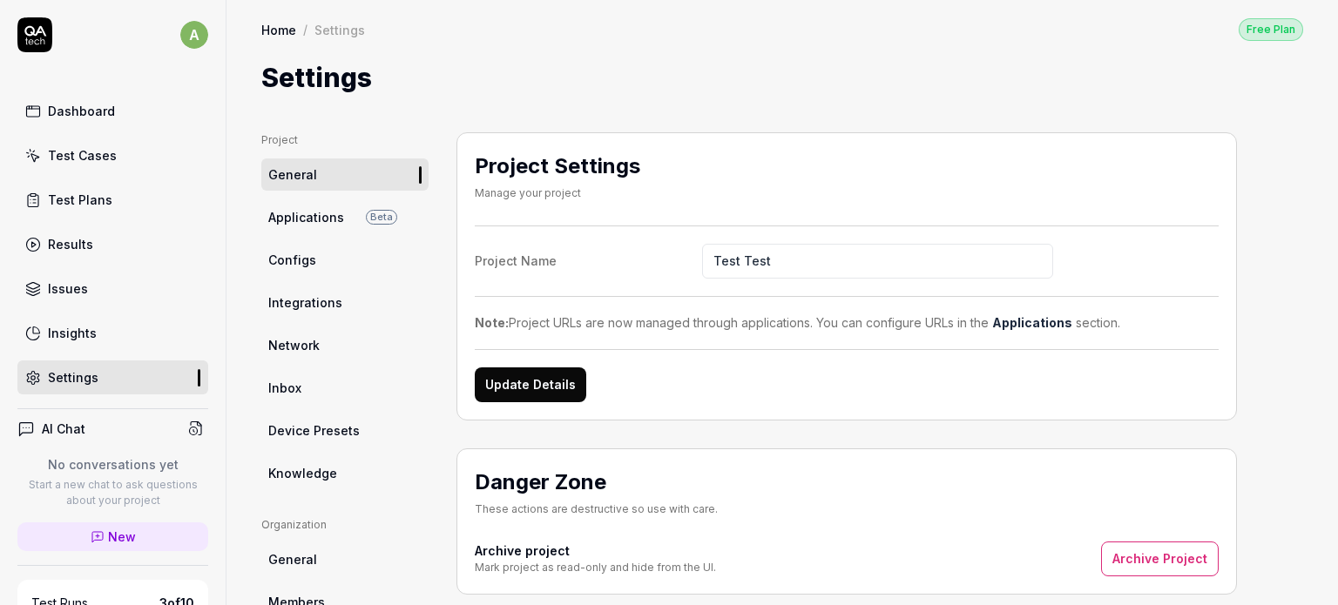
scroll to position [385, 0]
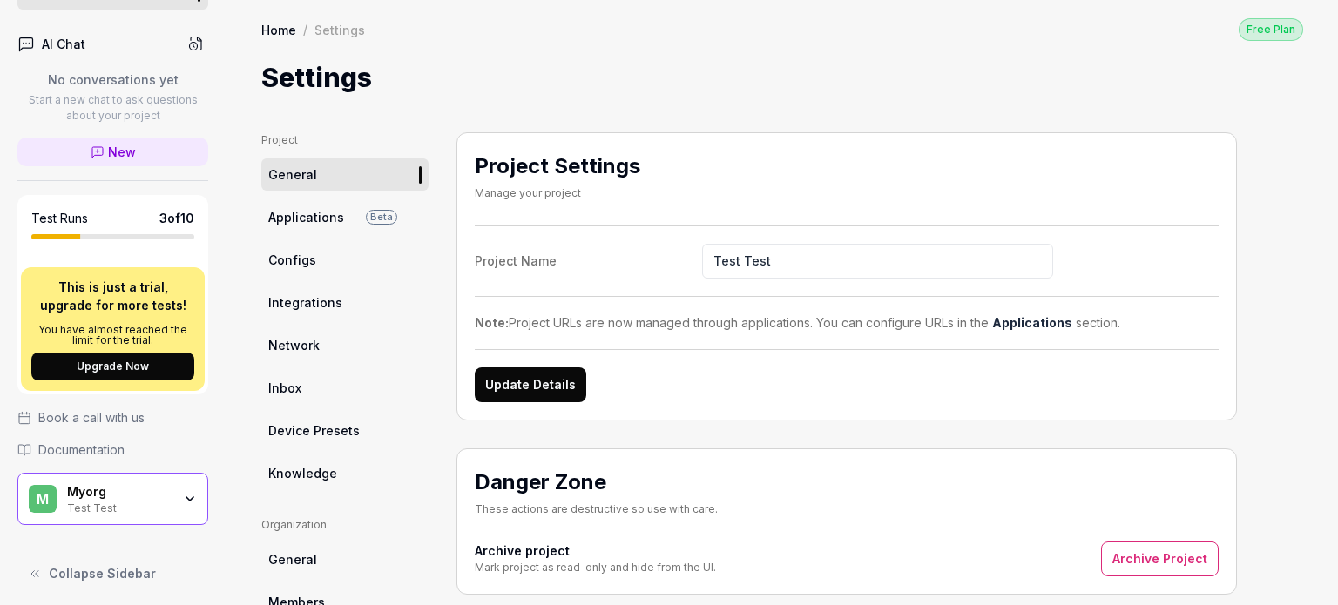
click at [129, 487] on div "Myorg" at bounding box center [119, 492] width 105 height 16
click at [612, 72] on div "Settings" at bounding box center [782, 77] width 1042 height 39
click at [117, 564] on span "Collapse Sidebar" at bounding box center [102, 573] width 107 height 18
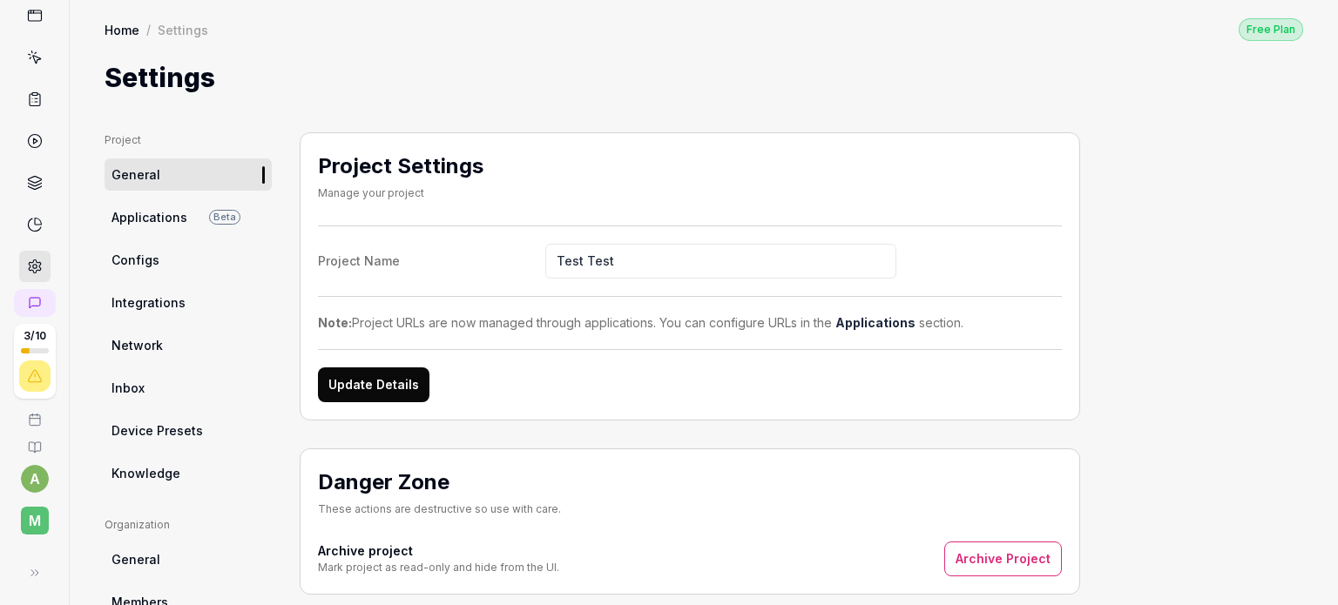
scroll to position [0, 0]
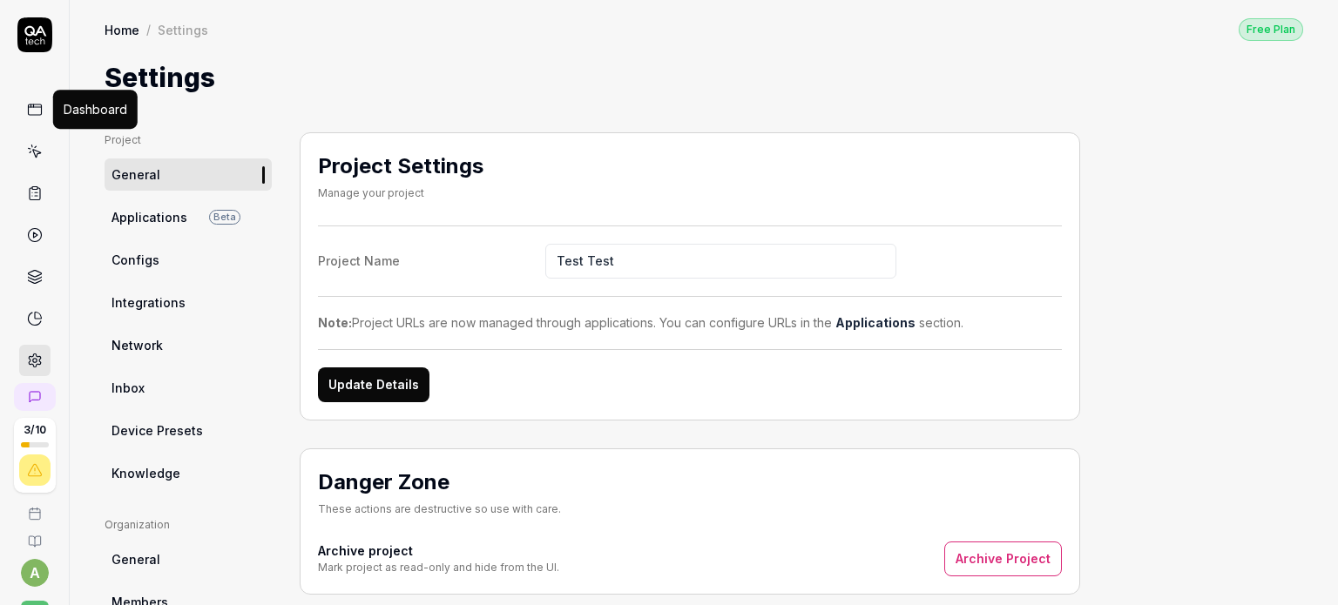
click at [30, 104] on icon at bounding box center [35, 110] width 16 height 16
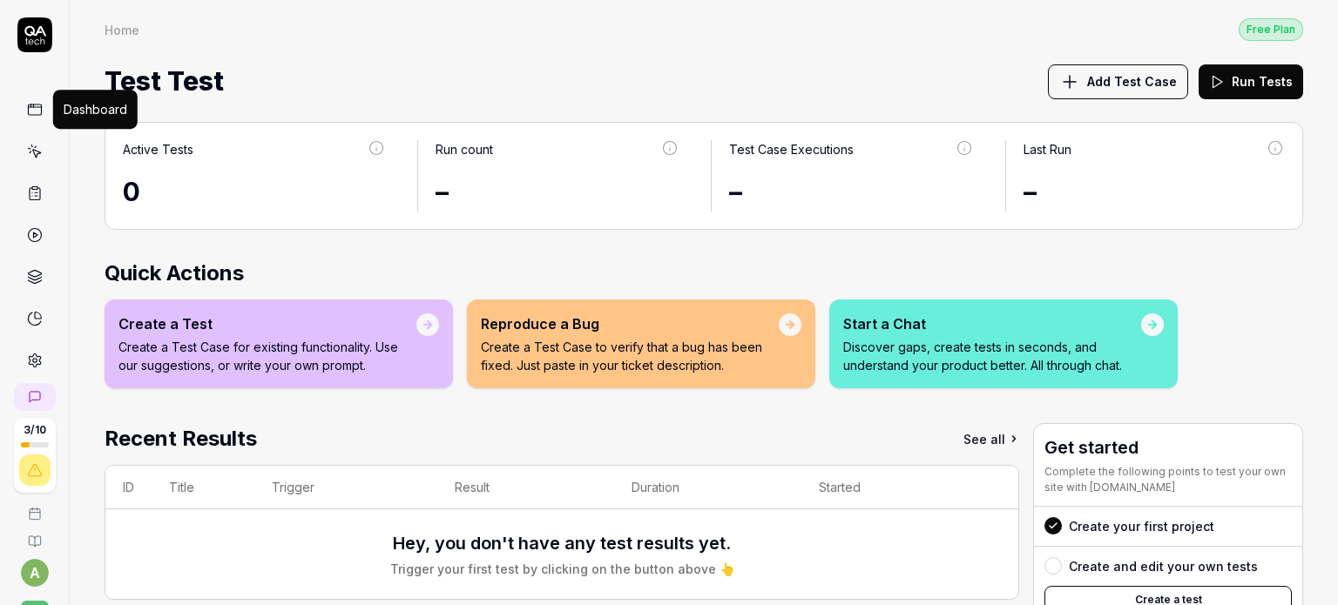
click at [38, 362] on link at bounding box center [34, 360] width 31 height 31
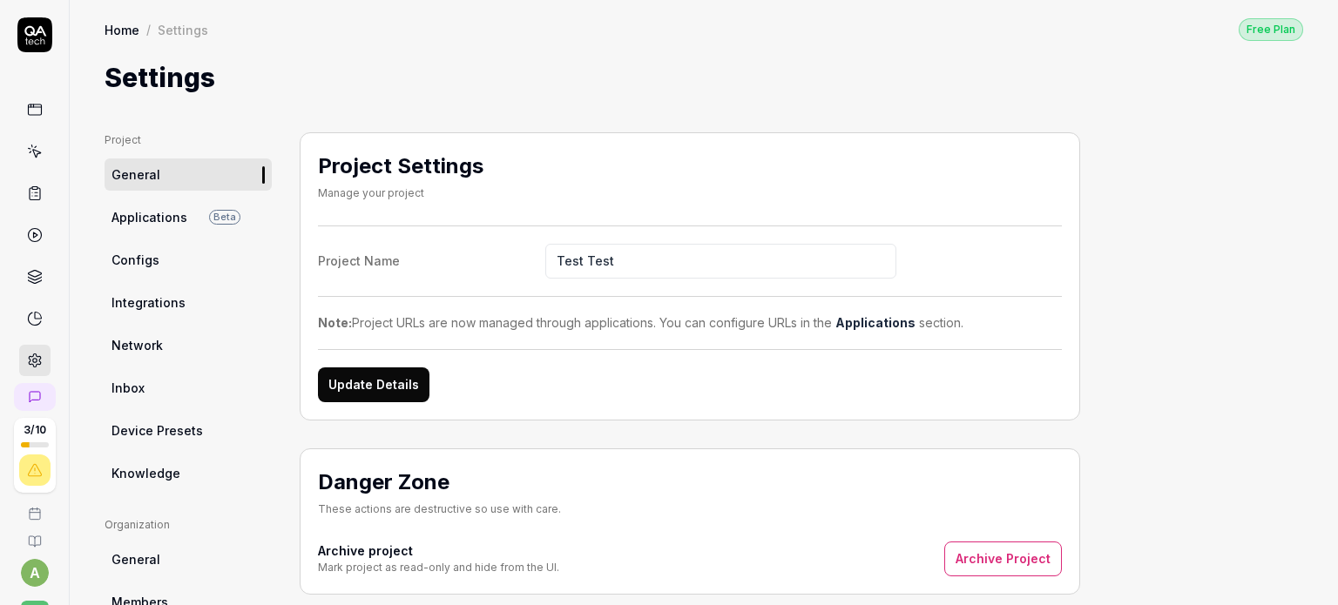
click at [161, 163] on link "General" at bounding box center [188, 175] width 167 height 32
click at [33, 598] on div "M" at bounding box center [34, 615] width 55 height 35
click at [752, 166] on div "Project Settings Manage your project" at bounding box center [690, 179] width 744 height 57
